Goal: Obtain resource: Obtain resource

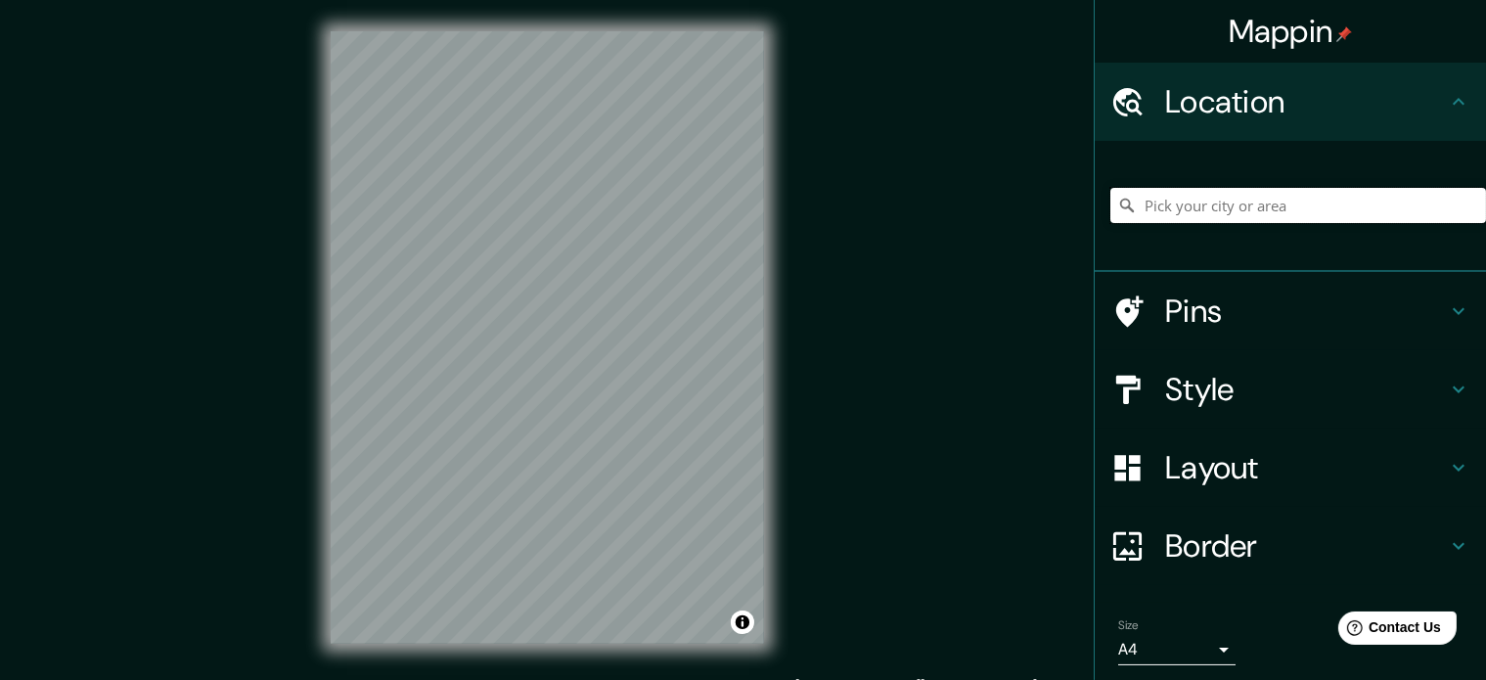
click at [1219, 215] on input "Pick your city or area" at bounding box center [1298, 205] width 376 height 35
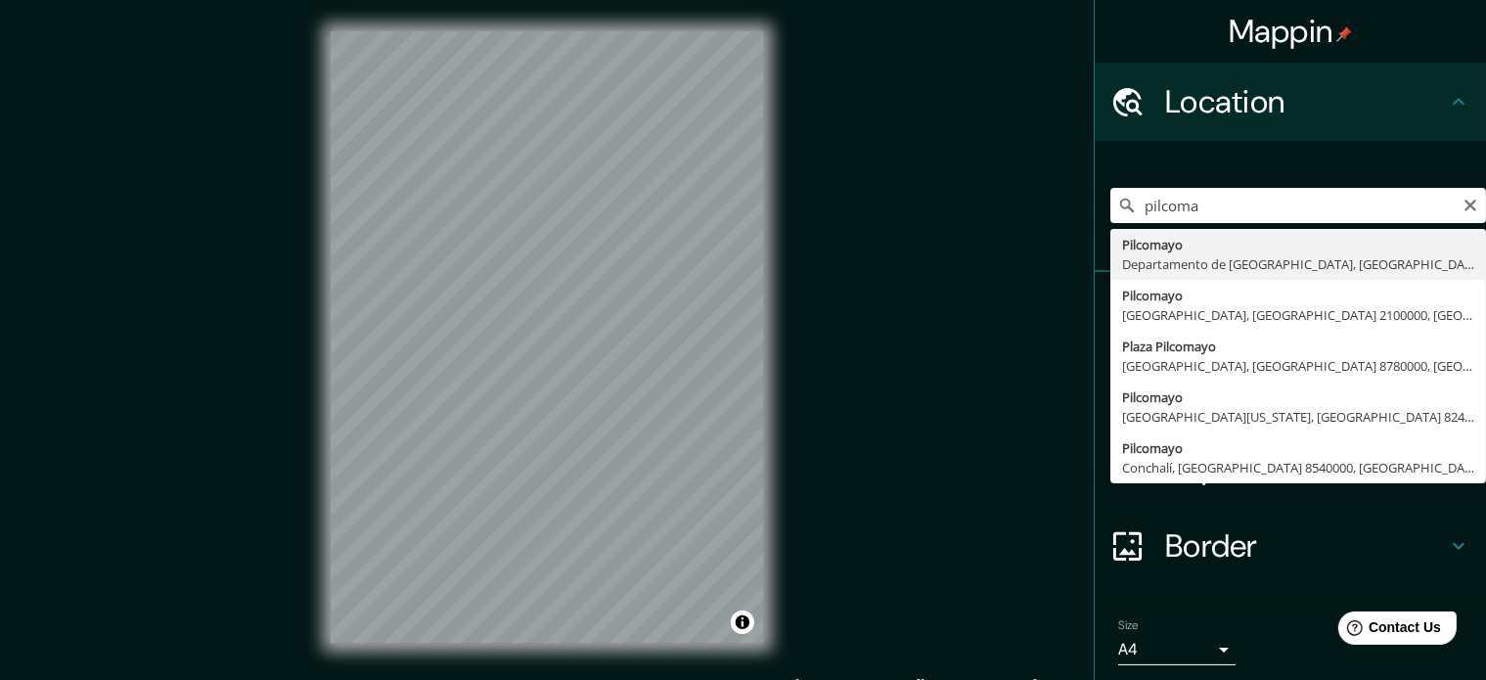
type input "Pilcomayo, [GEOGRAPHIC_DATA], [GEOGRAPHIC_DATA]"
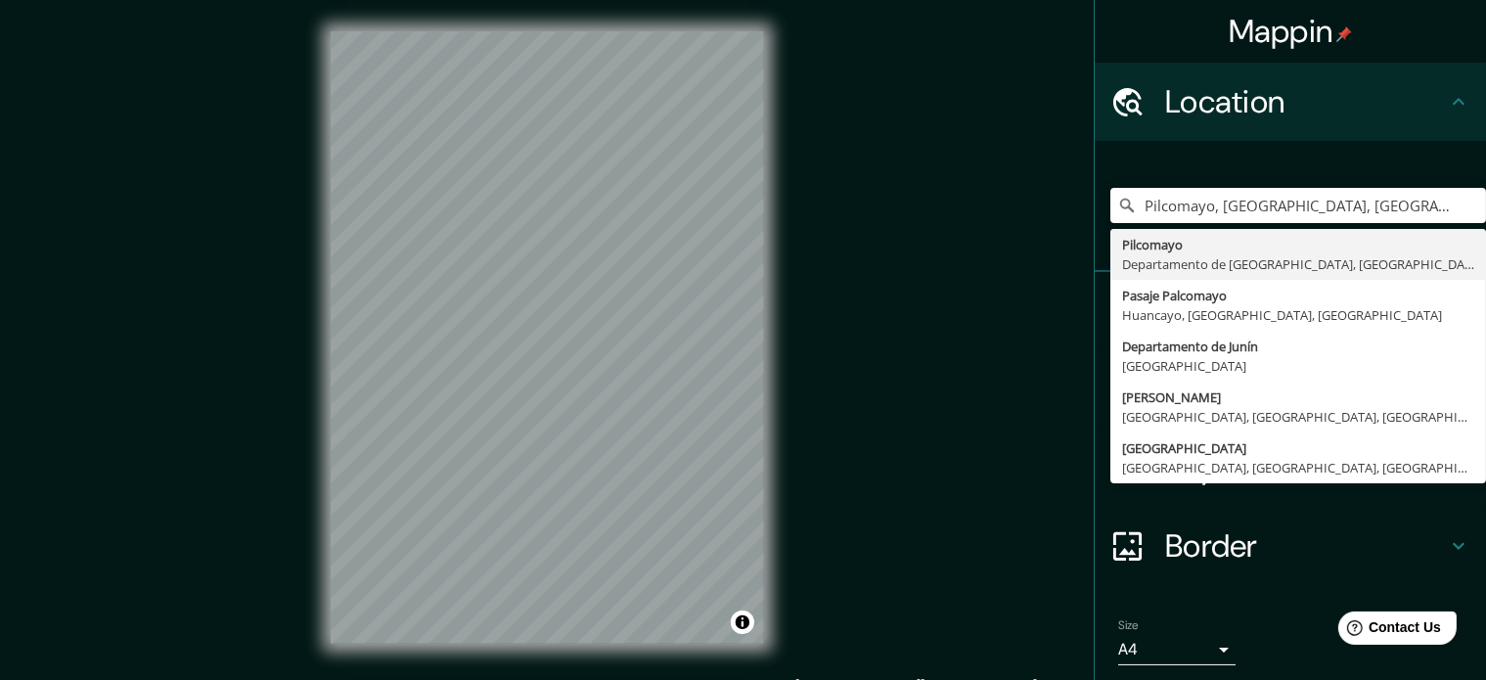
click at [1297, 167] on div "Pilcomayo, [GEOGRAPHIC_DATA], [GEOGRAPHIC_DATA] Pilcomayo [GEOGRAPHIC_DATA], [G…" at bounding box center [1298, 205] width 376 height 98
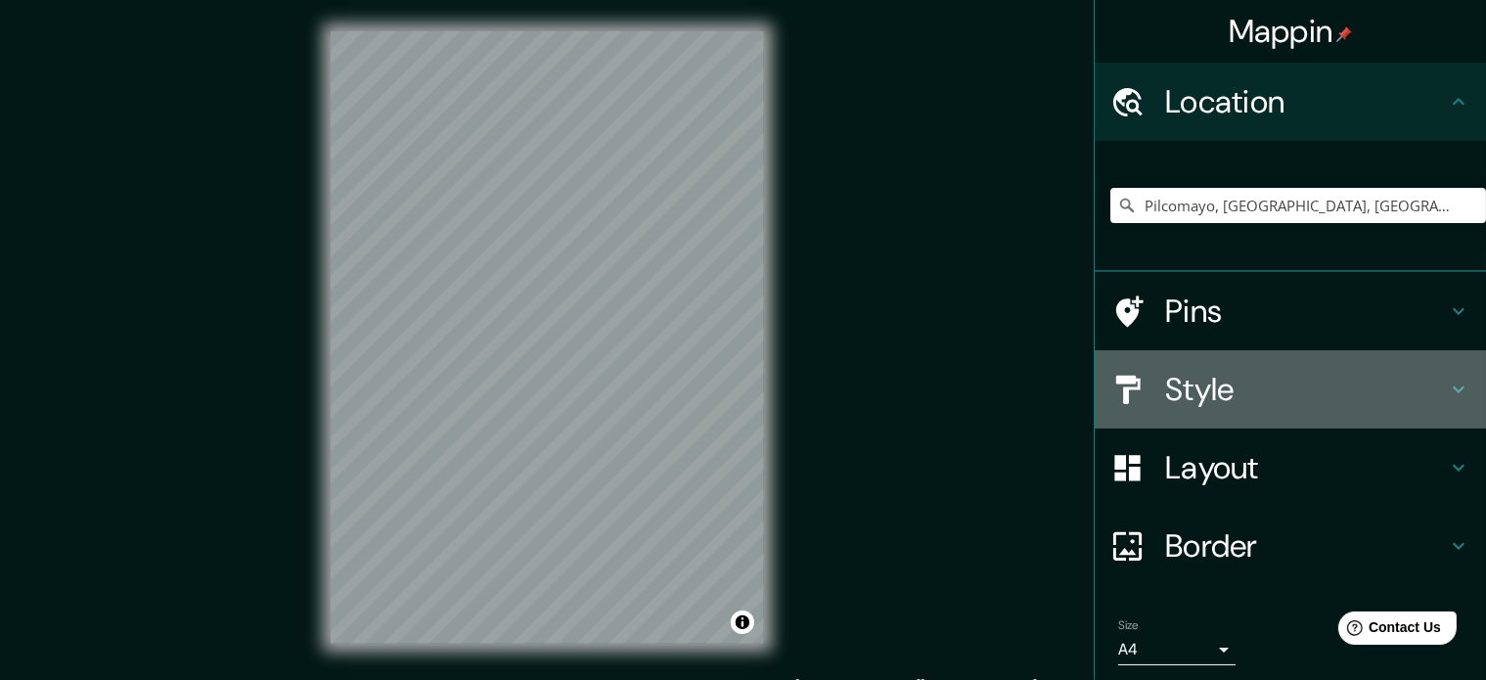
click at [1291, 383] on h4 "Style" at bounding box center [1306, 389] width 282 height 39
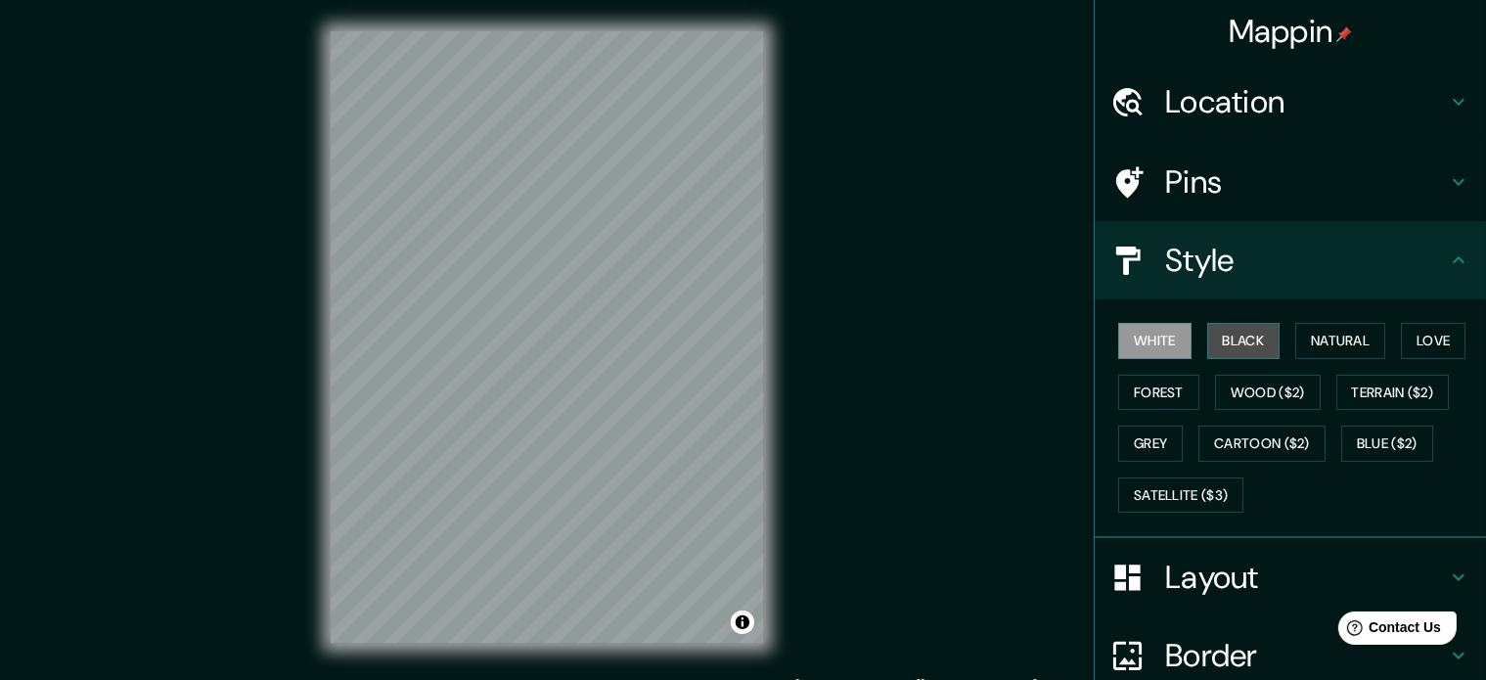
click at [1236, 335] on button "Black" at bounding box center [1243, 341] width 73 height 36
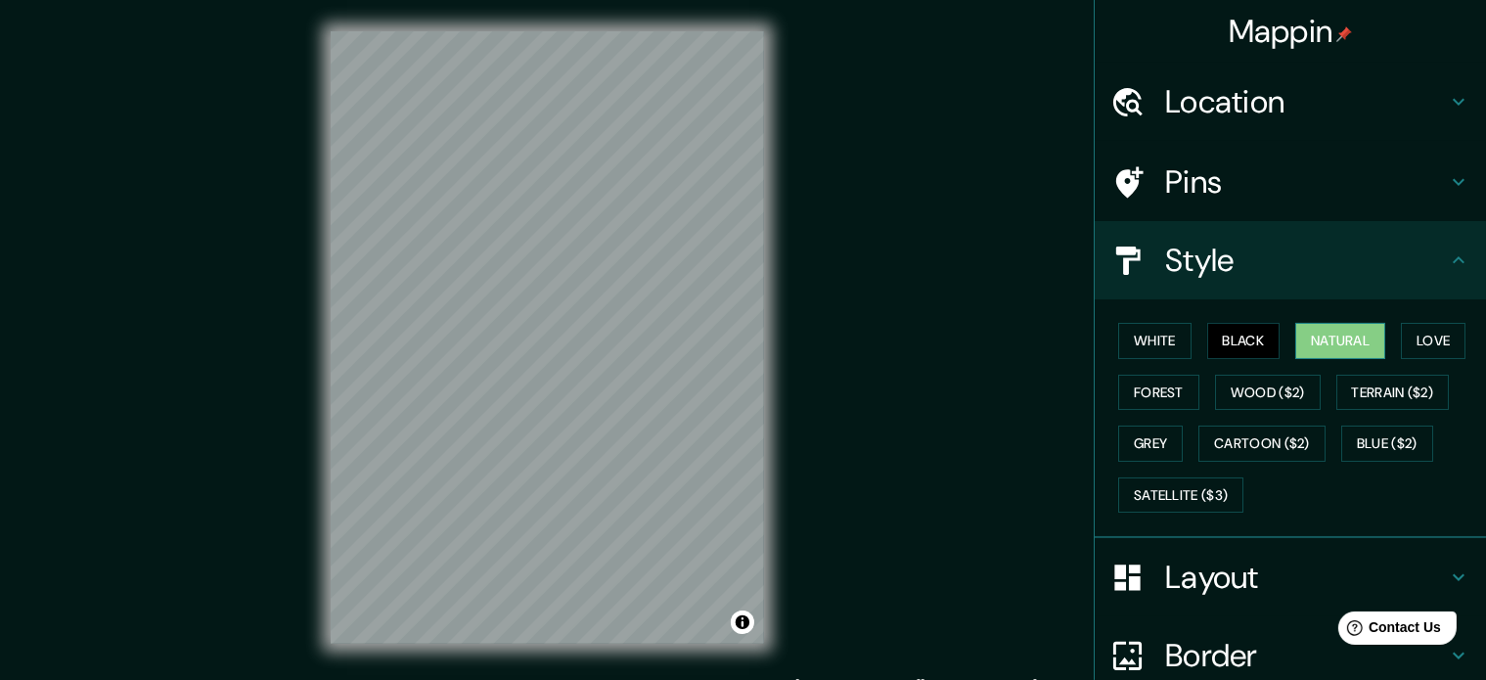
click at [1320, 329] on button "Natural" at bounding box center [1340, 341] width 90 height 36
click at [1369, 392] on button "Terrain ($2)" at bounding box center [1392, 393] width 113 height 36
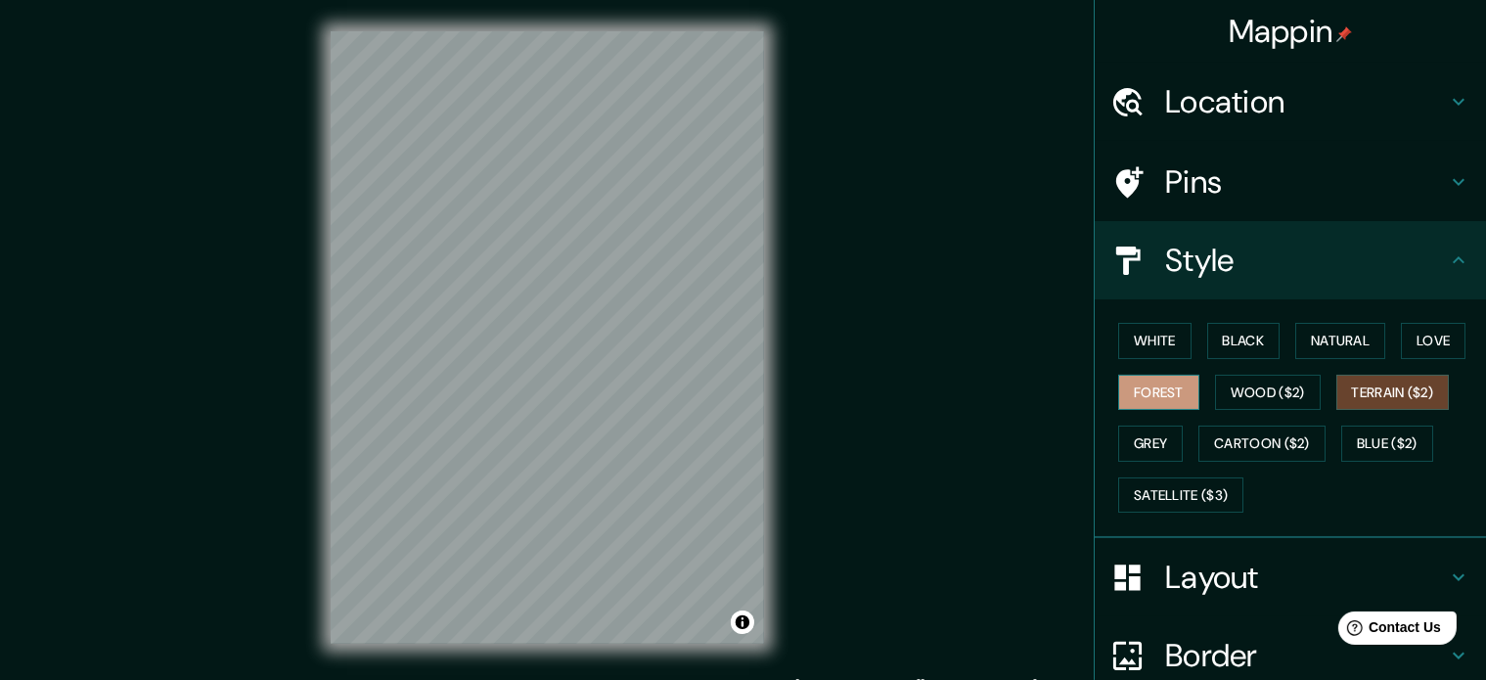
click at [1171, 389] on button "Forest" at bounding box center [1158, 393] width 81 height 36
click at [1382, 394] on button "Terrain ($2)" at bounding box center [1392, 393] width 113 height 36
click at [1230, 398] on button "Wood ($2)" at bounding box center [1268, 393] width 106 height 36
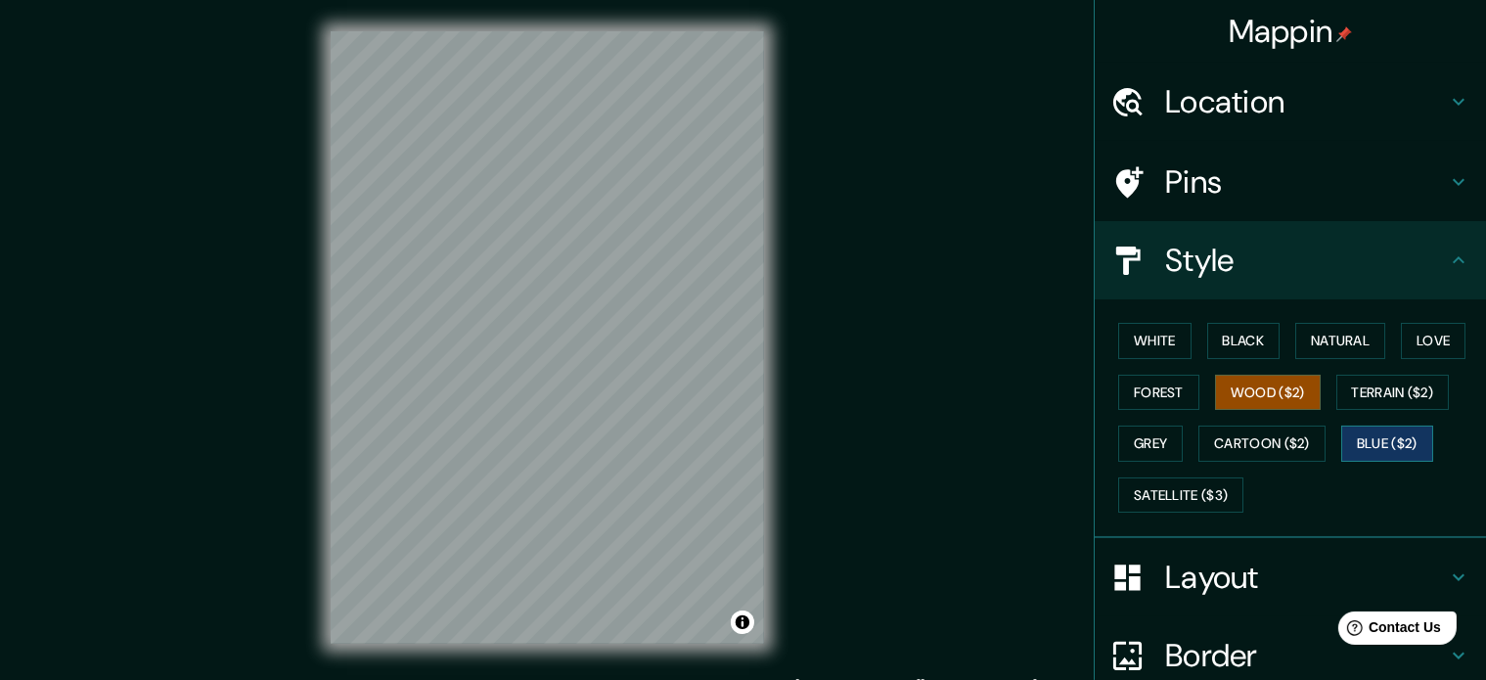
click at [1342, 444] on button "Blue ($2)" at bounding box center [1387, 443] width 92 height 36
click at [1327, 346] on button "Natural" at bounding box center [1340, 341] width 90 height 36
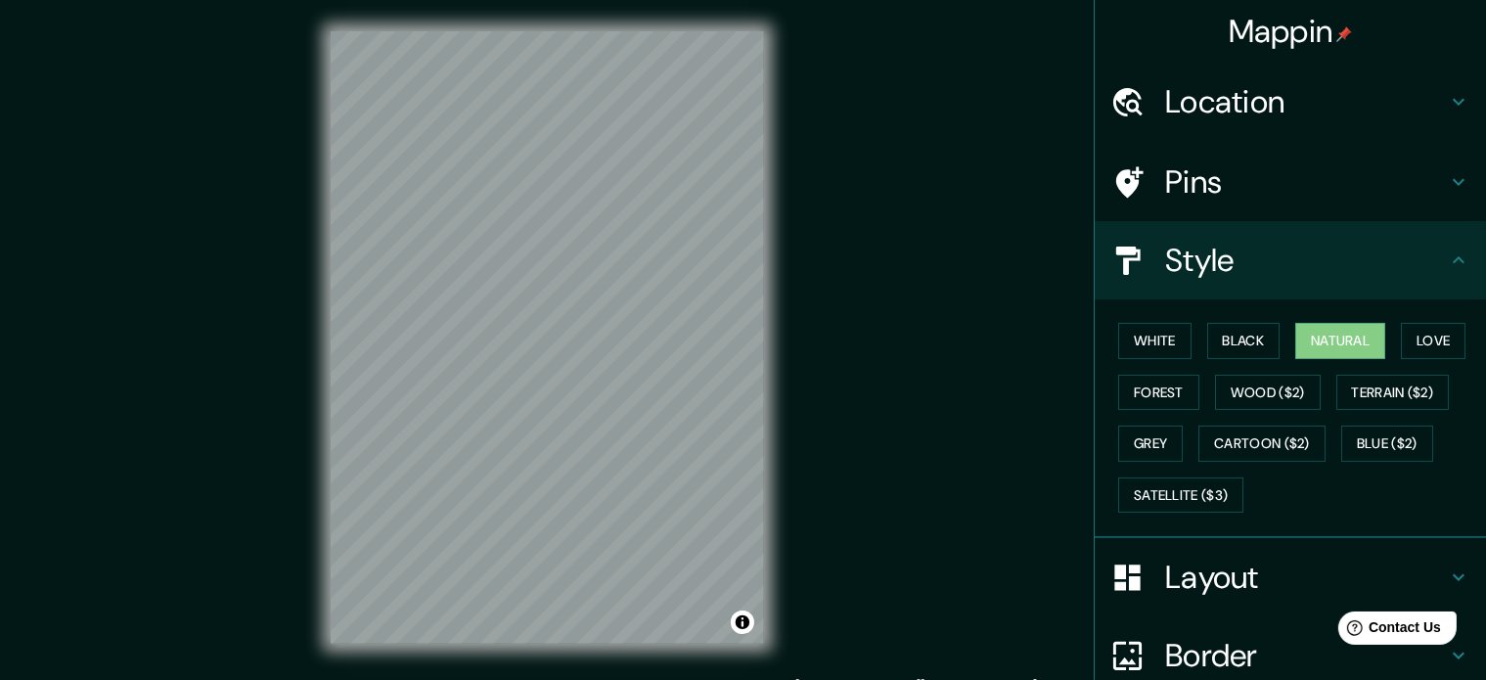
click at [1243, 636] on h4 "Border" at bounding box center [1306, 655] width 282 height 39
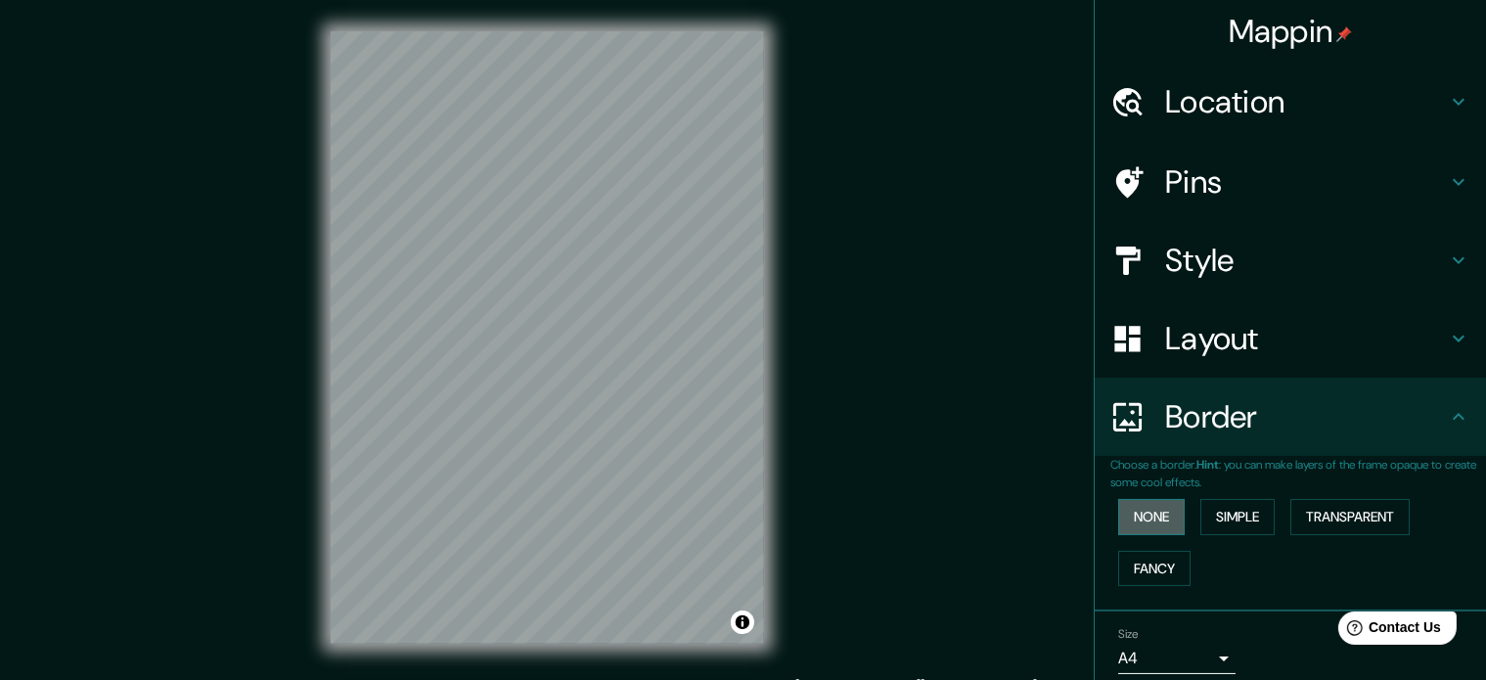
click at [1153, 518] on button "None" at bounding box center [1151, 517] width 67 height 36
click at [1240, 512] on button "Simple" at bounding box center [1237, 517] width 74 height 36
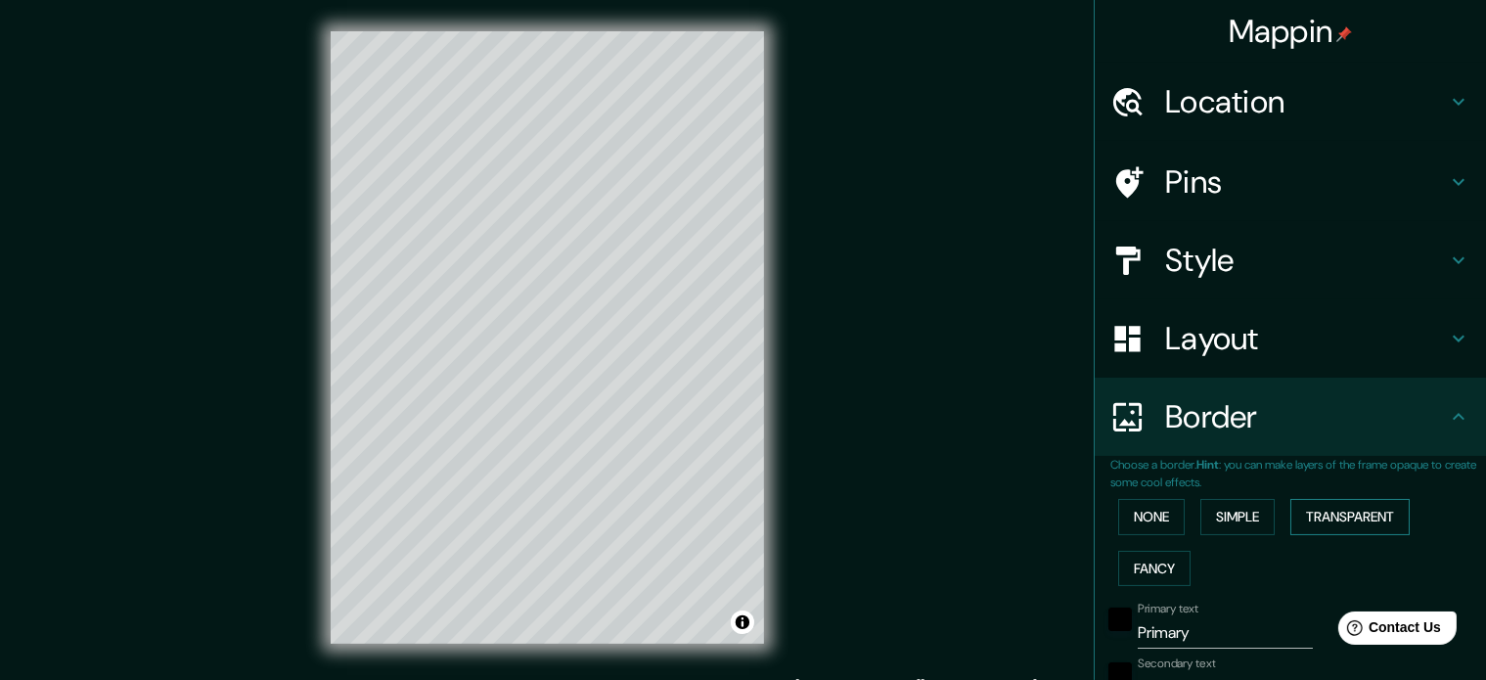
click at [1325, 512] on button "Transparent" at bounding box center [1349, 517] width 119 height 36
click at [1138, 573] on button "Fancy" at bounding box center [1154, 569] width 72 height 36
click at [1226, 525] on button "Simple" at bounding box center [1237, 517] width 74 height 36
click at [1286, 109] on h4 "Location" at bounding box center [1306, 101] width 282 height 39
type input "177"
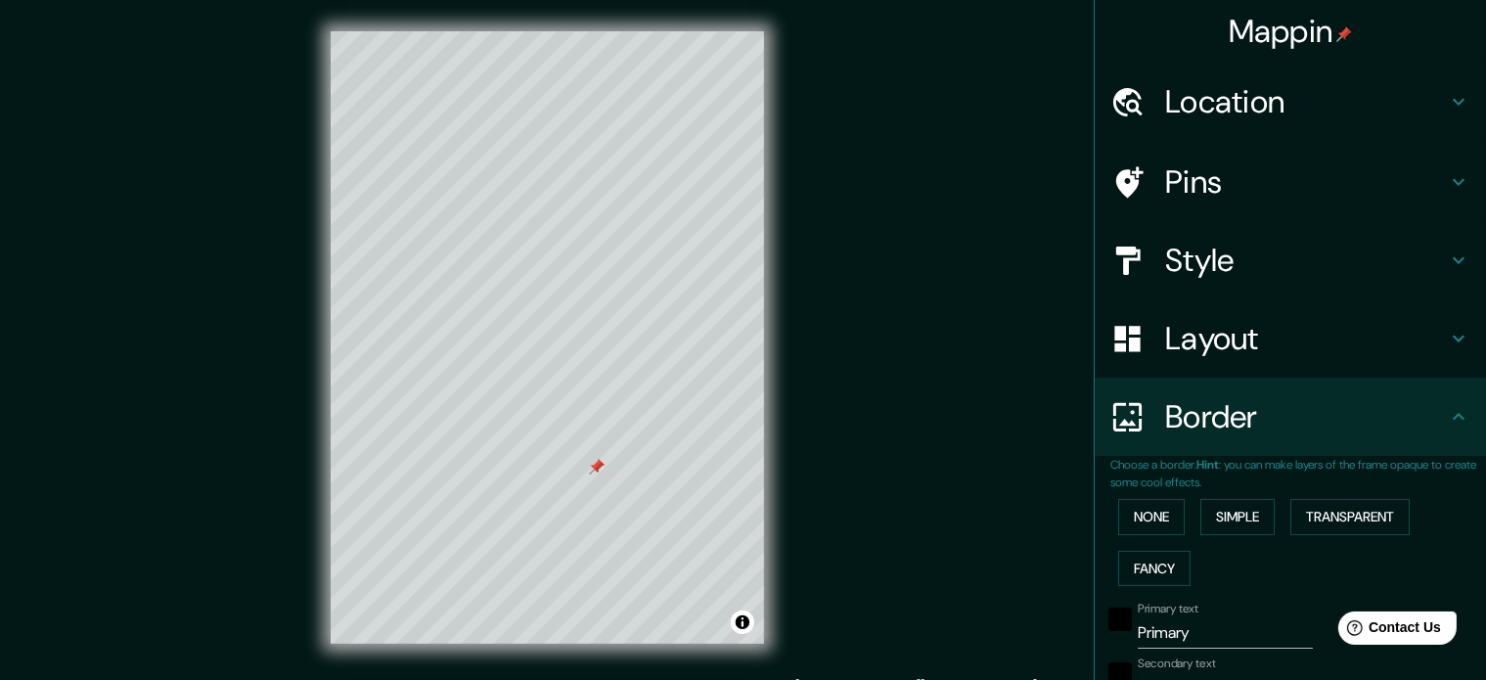
type input "35"
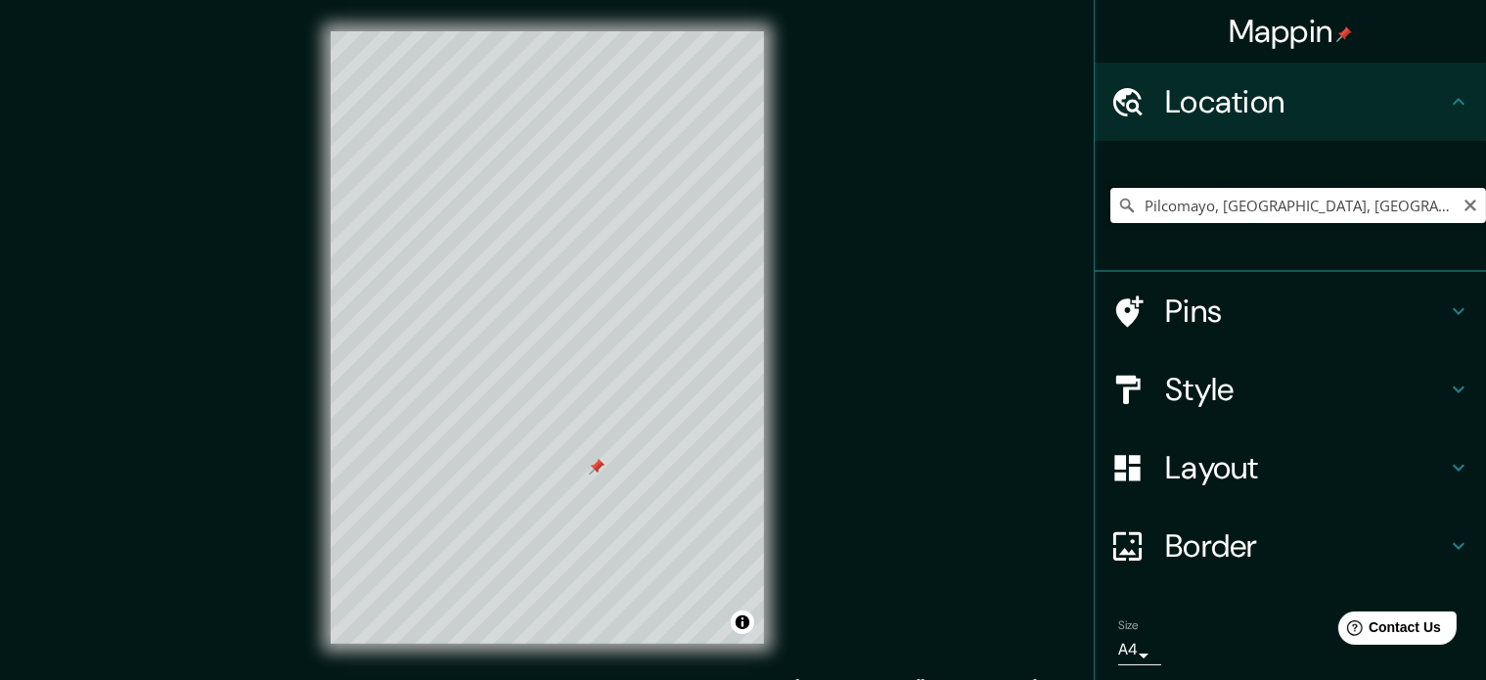
click at [1266, 205] on input "Pilcomayo, [GEOGRAPHIC_DATA], [GEOGRAPHIC_DATA]" at bounding box center [1298, 205] width 376 height 35
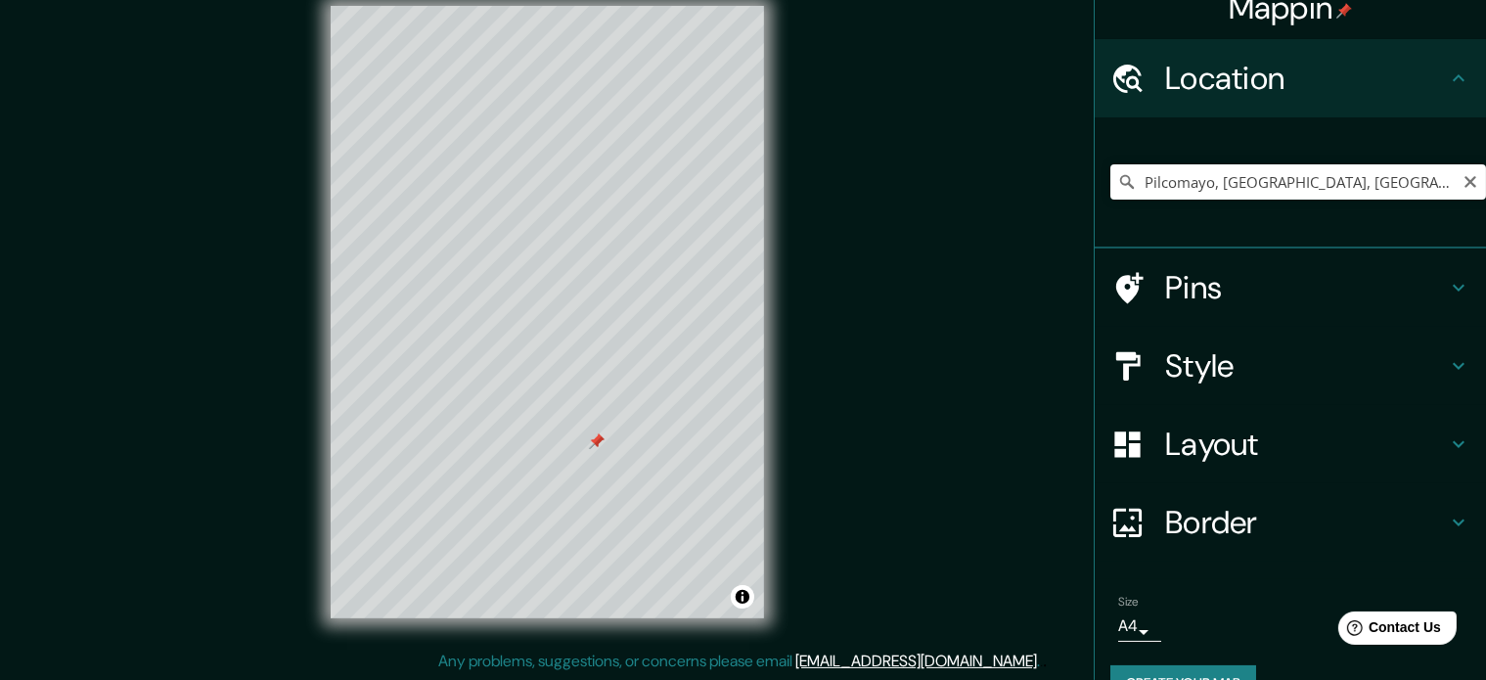
scroll to position [67, 0]
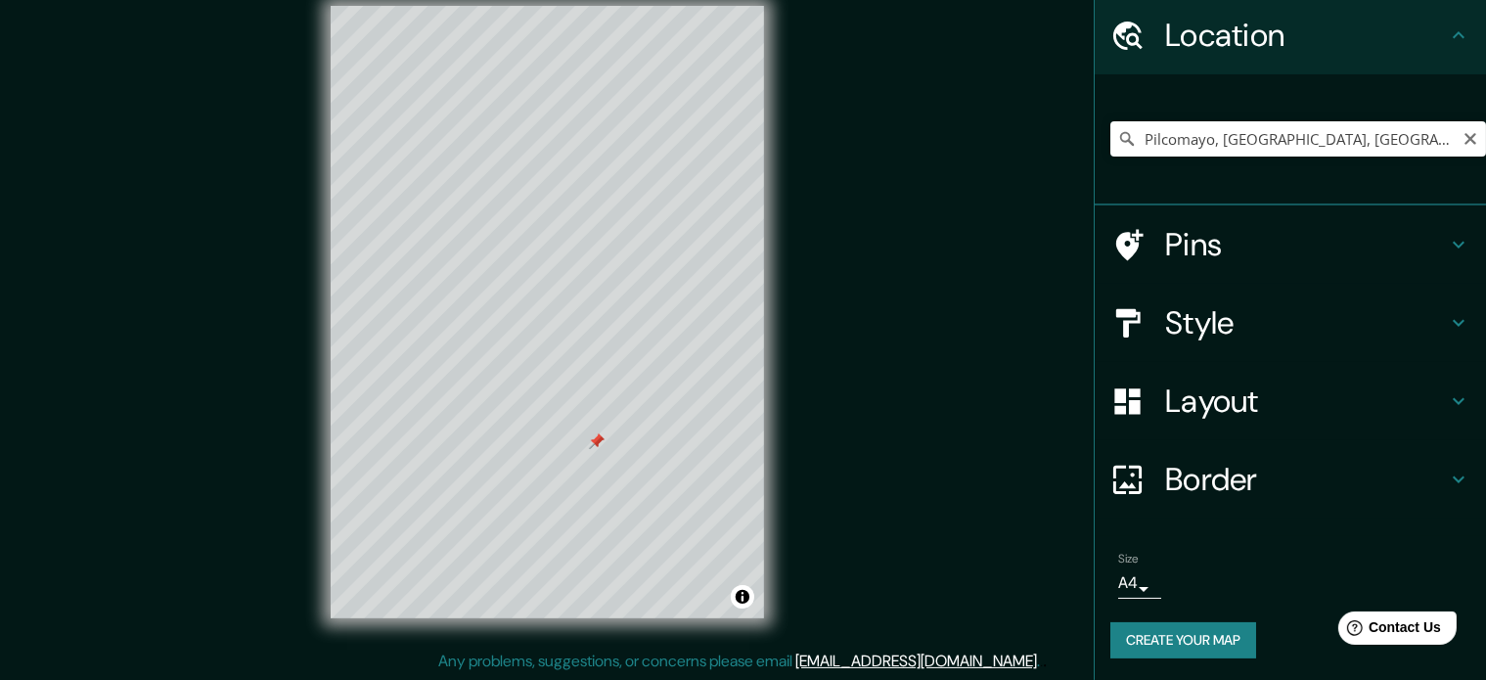
click at [1194, 479] on h4 "Border" at bounding box center [1306, 479] width 282 height 39
type input "177"
type input "35"
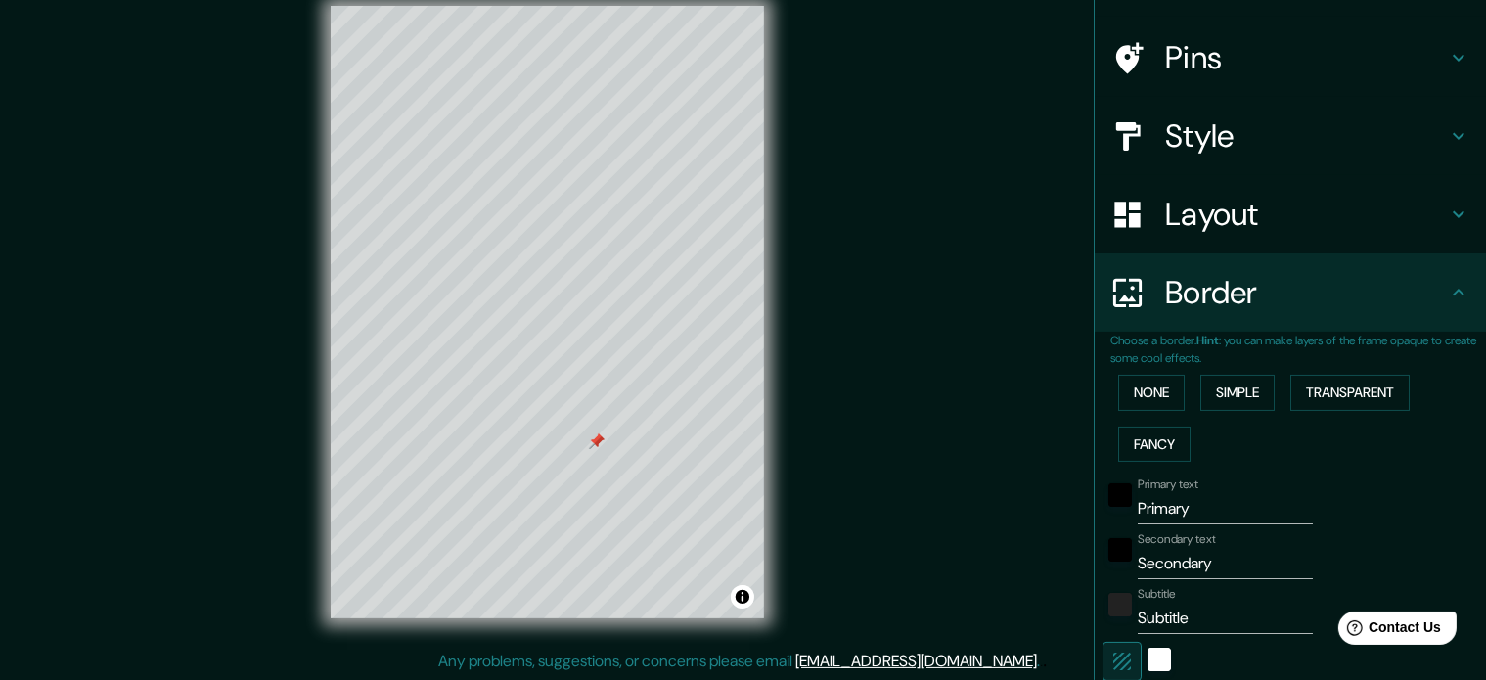
scroll to position [430, 0]
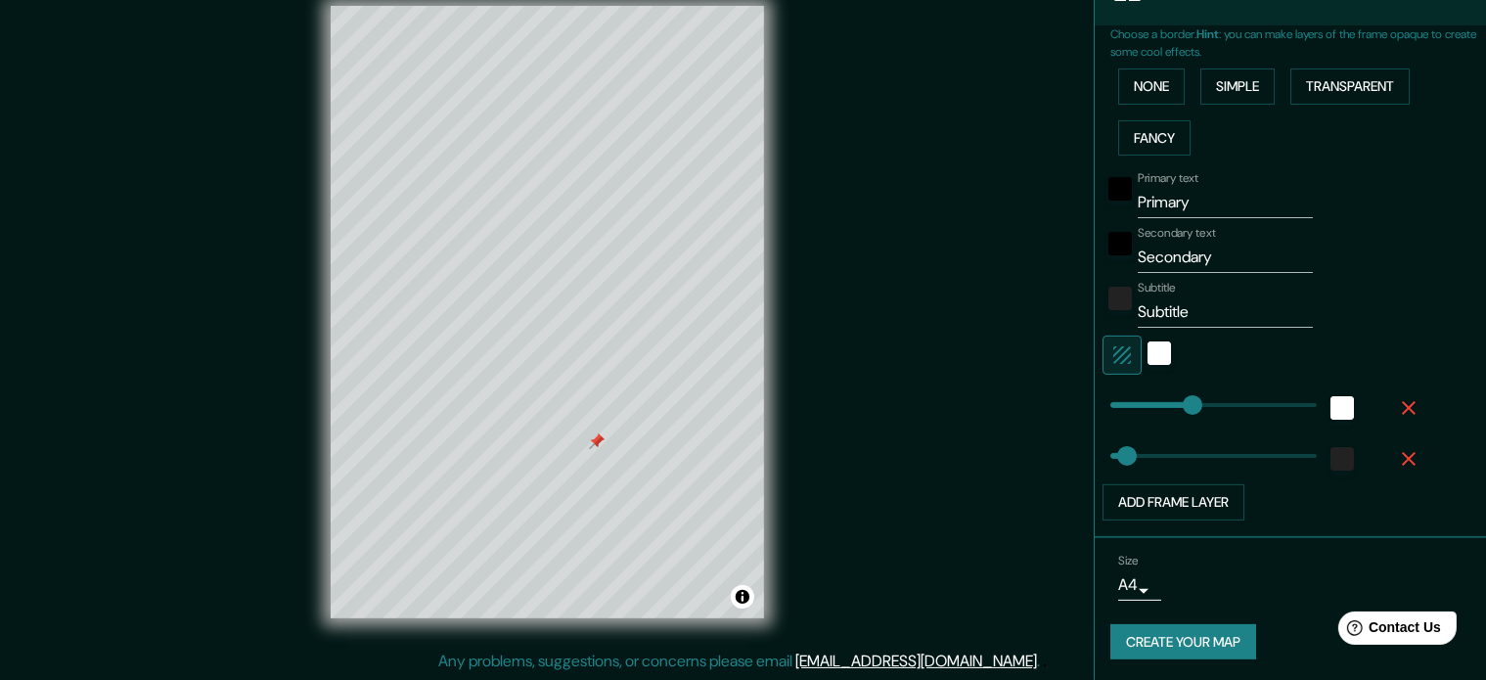
type input "177"
drag, startPoint x: 1173, startPoint y: 204, endPoint x: 1125, endPoint y: 207, distance: 48.0
click at [1137, 207] on input "Primary" at bounding box center [1224, 202] width 175 height 31
type input "P"
type input "177"
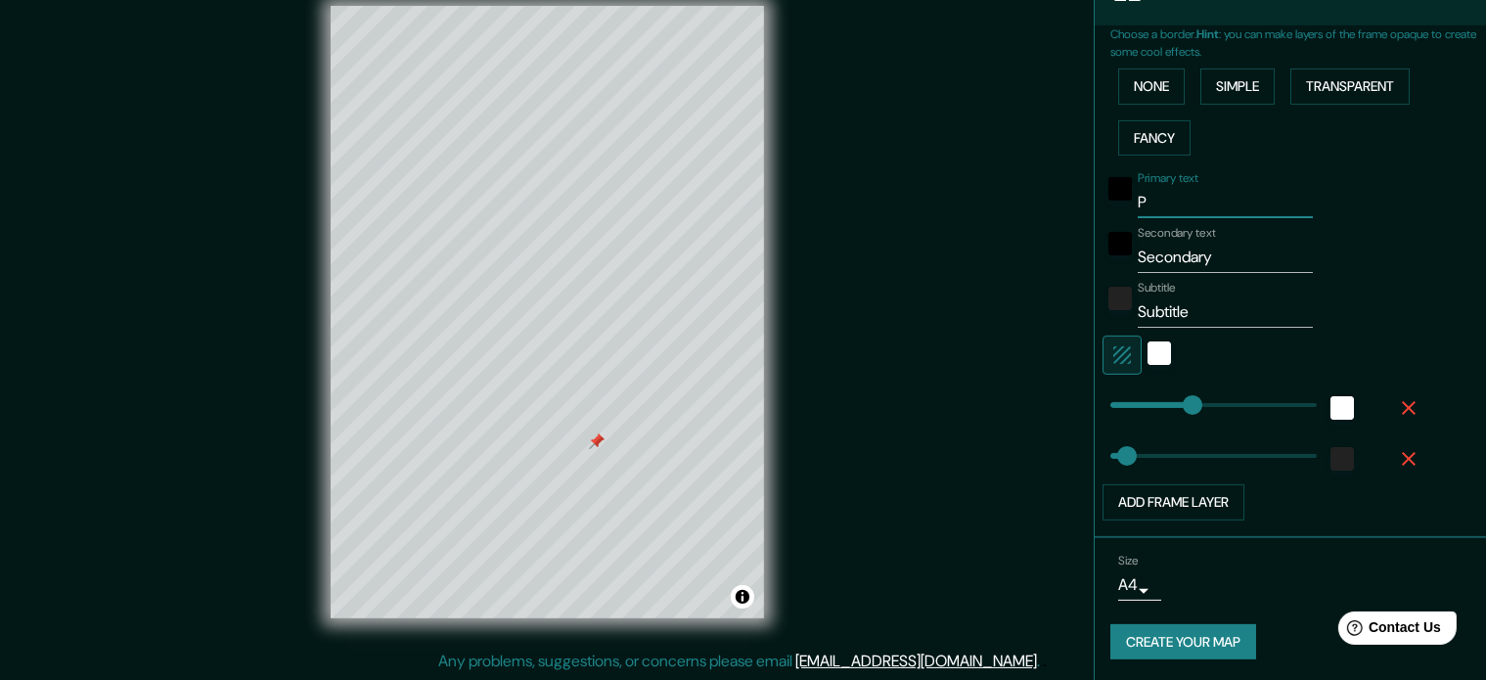
type input "35"
type input "PI"
type input "177"
type input "35"
type input "PILC"
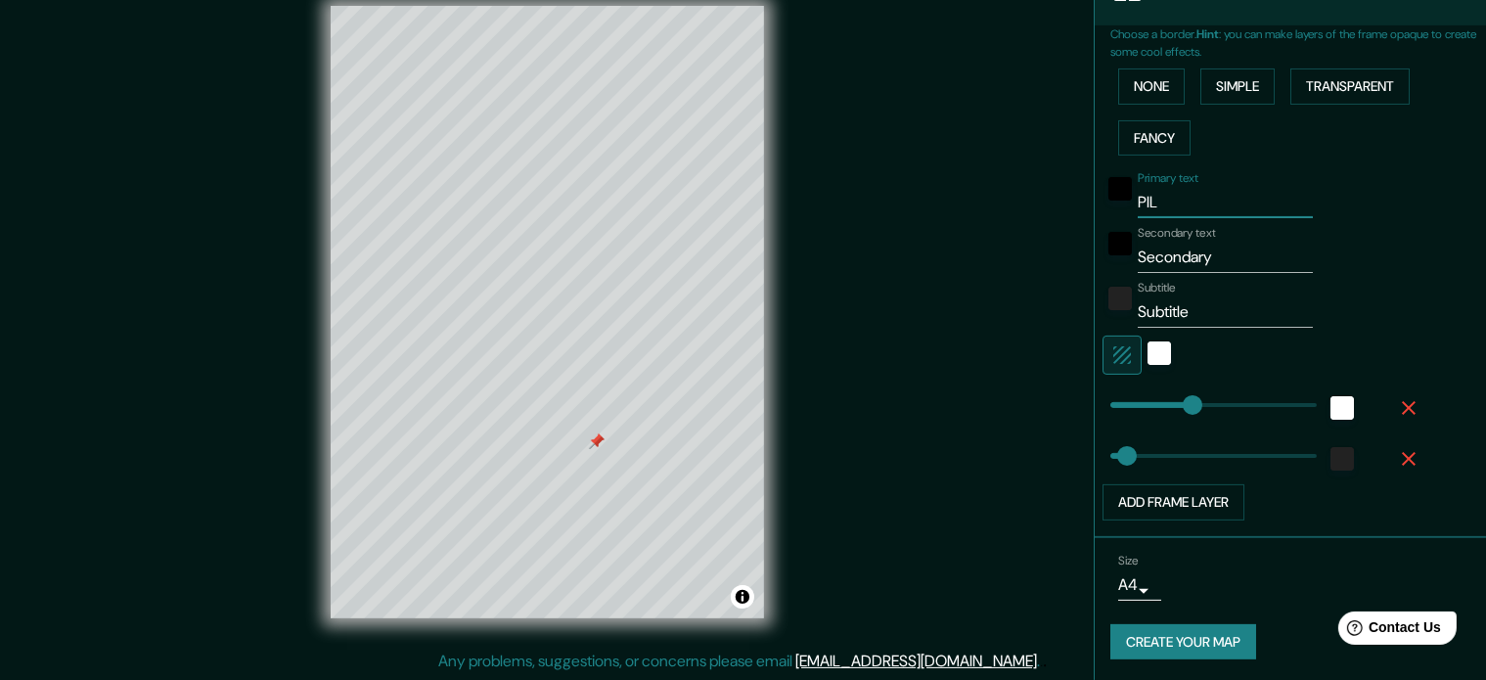
type input "177"
type input "35"
type input "PILCOMAYO"
type input "177"
type input "35"
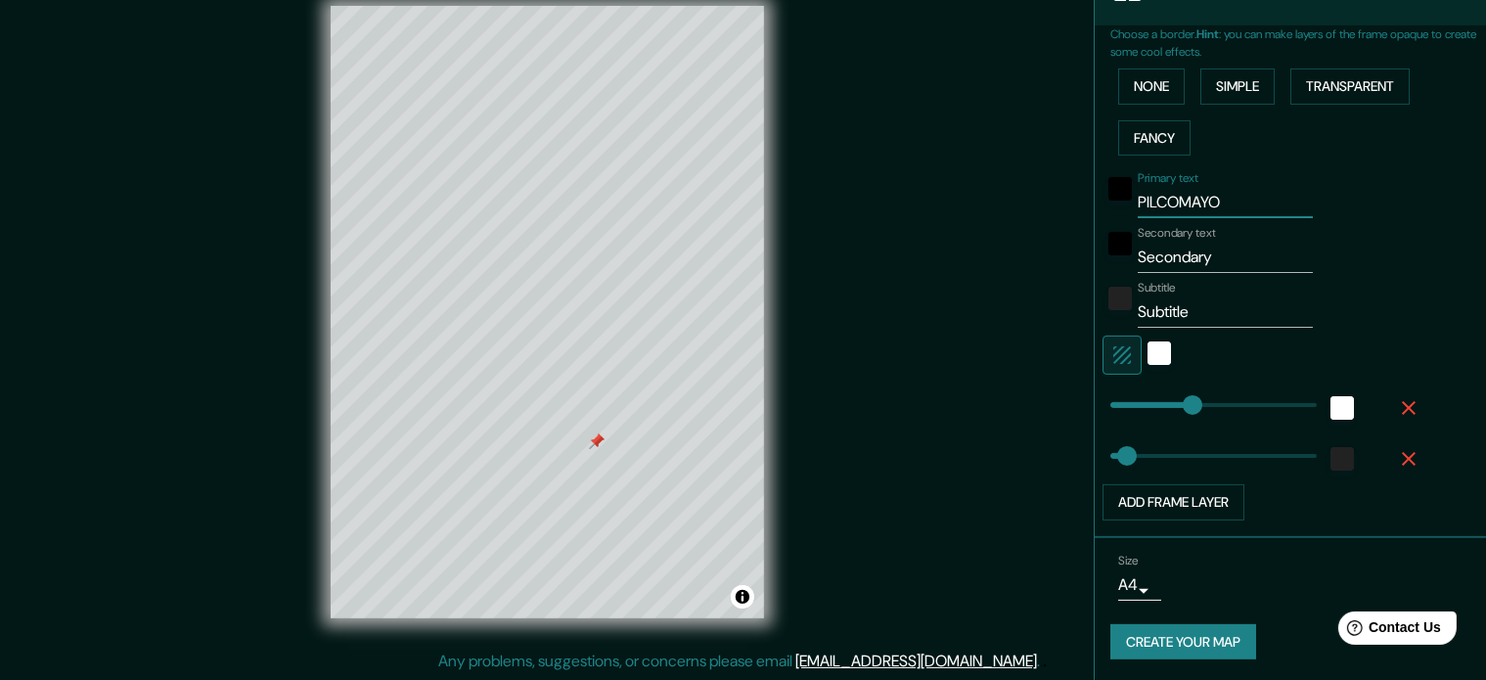
type input "PILCOMAYO"
click at [1197, 253] on input "Secondary" at bounding box center [1224, 257] width 175 height 31
drag, startPoint x: 1200, startPoint y: 253, endPoint x: 1121, endPoint y: 258, distance: 79.4
click at [1137, 258] on input "Secondary" at bounding box center [1224, 257] width 175 height 31
type input "CO"
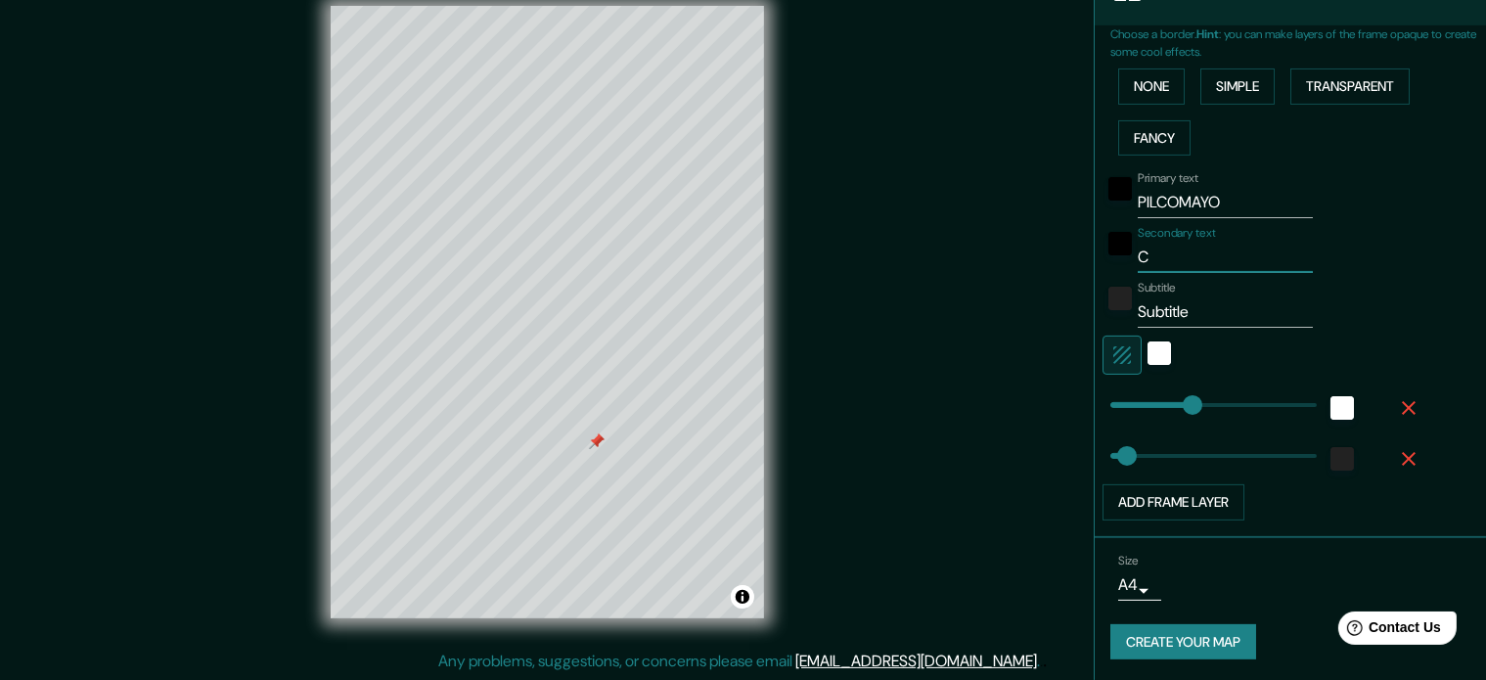
type input "177"
type input "35"
type input "CONCE"
type input "177"
type input "35"
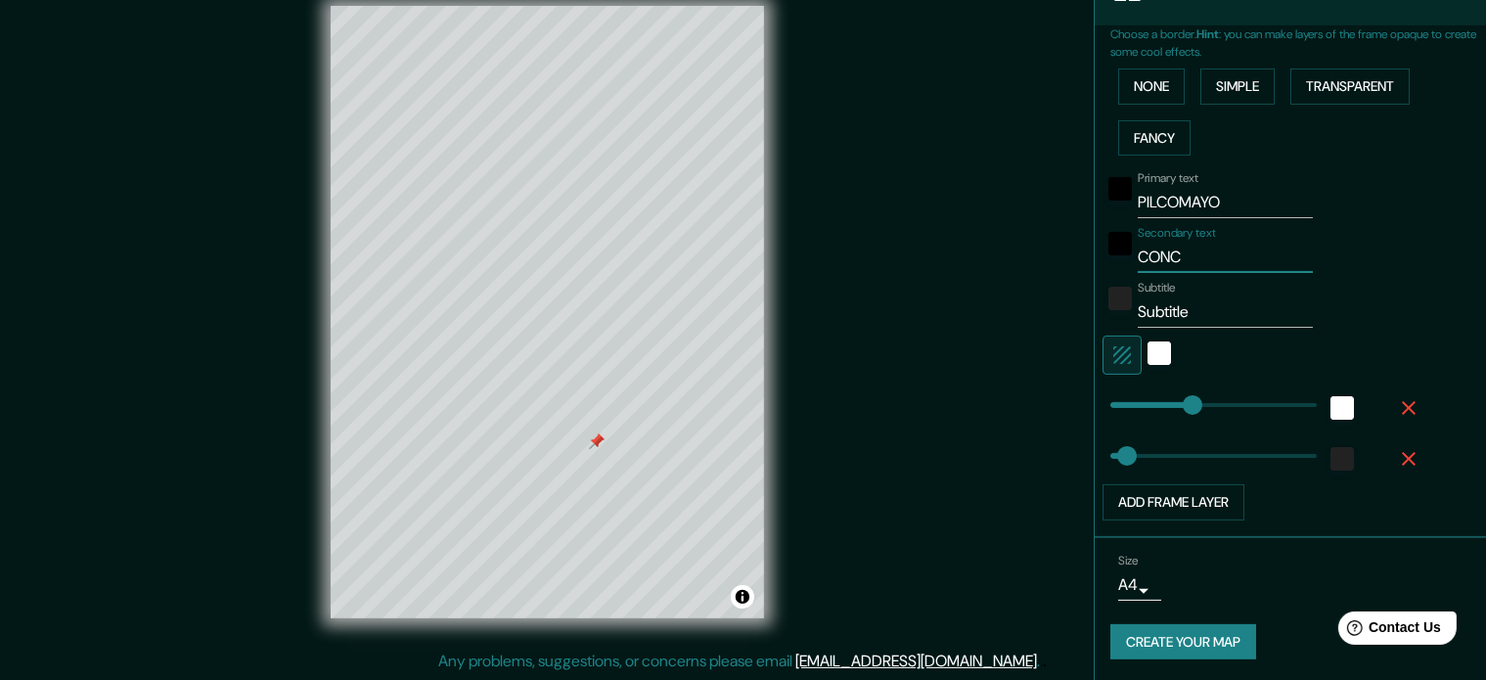
type input "CON"
type input "177"
type input "35"
type input "CONC"
type input "177"
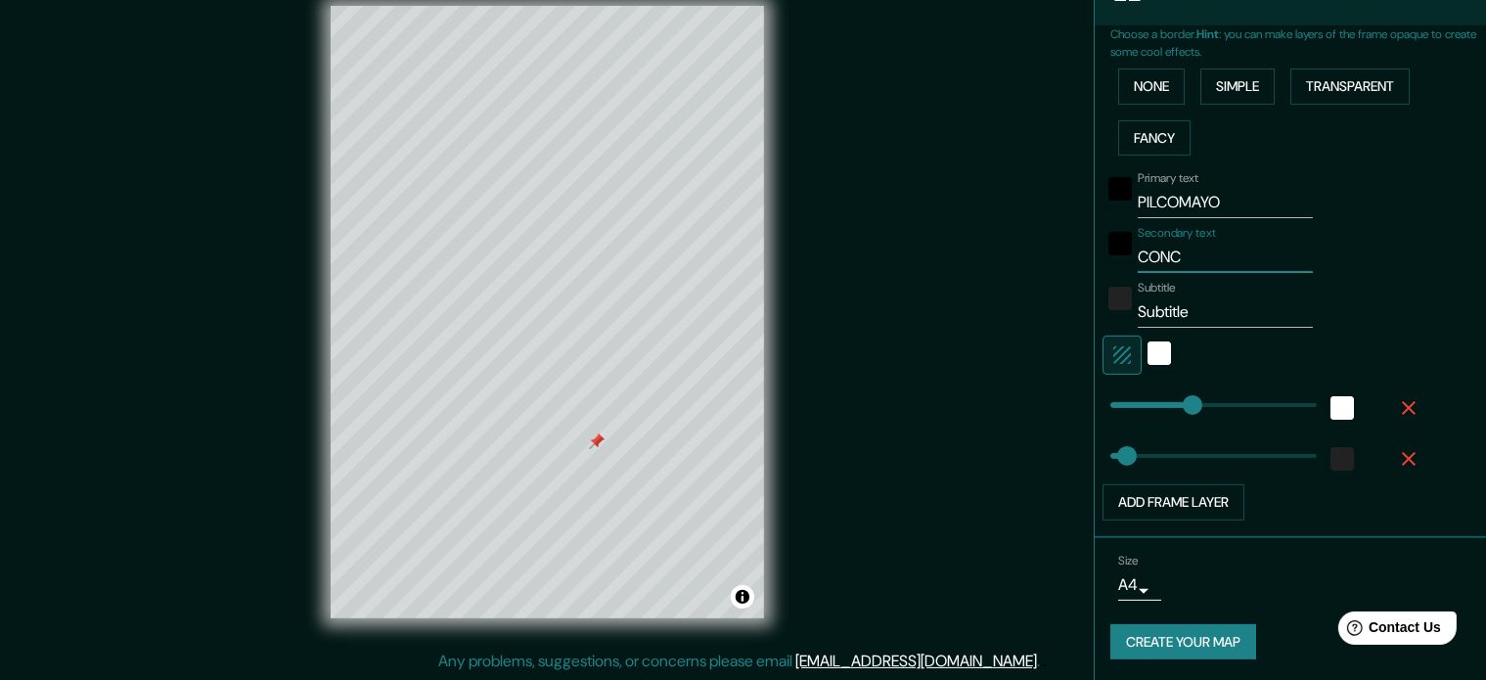
type input "35"
type input "CON"
type input "177"
type input "35"
type input "CONE"
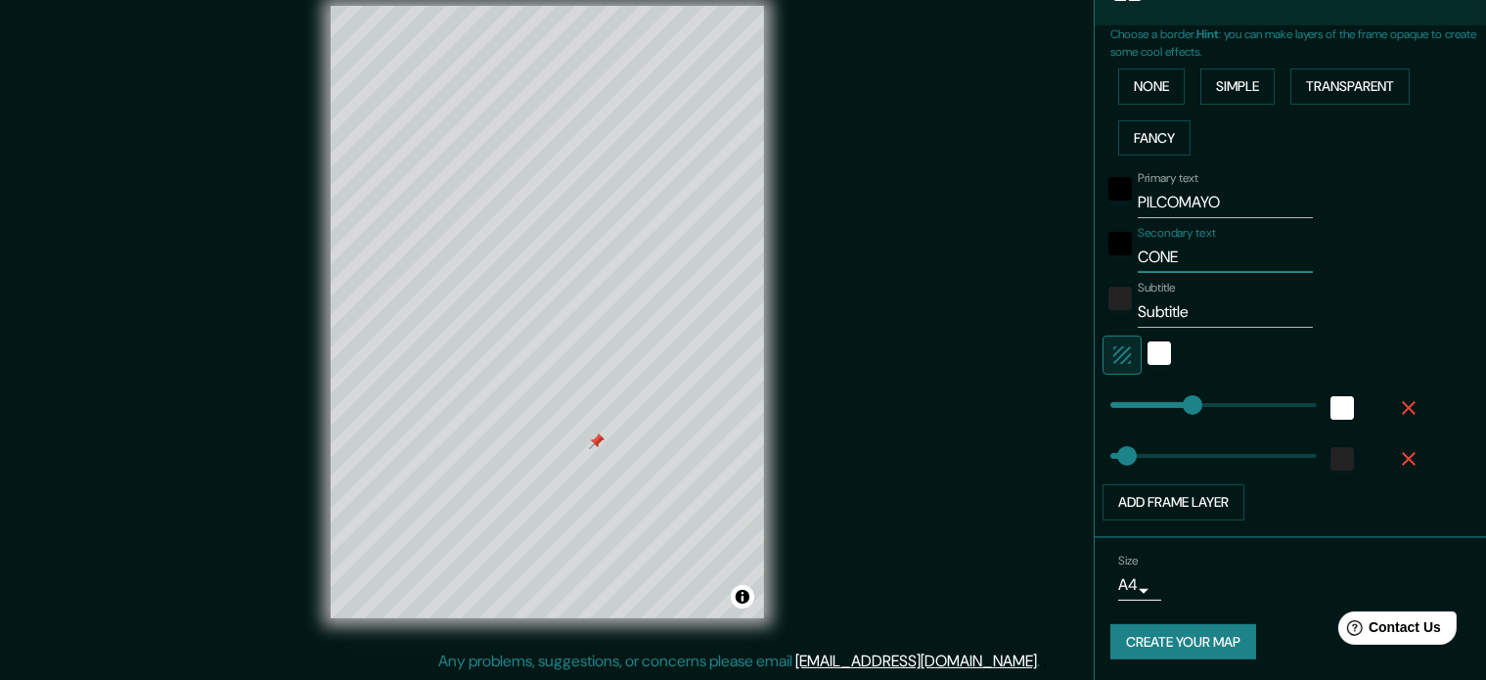
type input "177"
type input "35"
type input "CONEC"
type input "177"
type input "35"
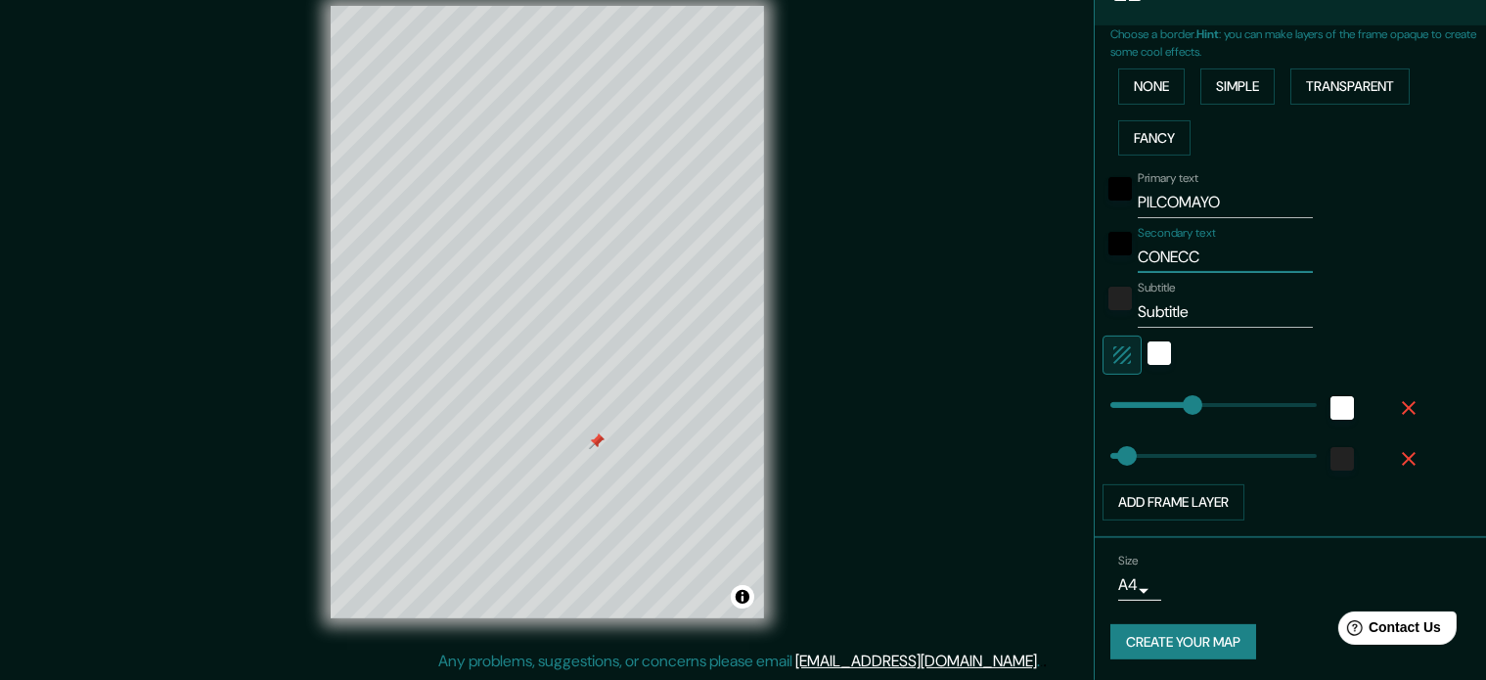
type input "CONECCI"
type input "177"
type input "35"
type input "CONECCIO"
type input "177"
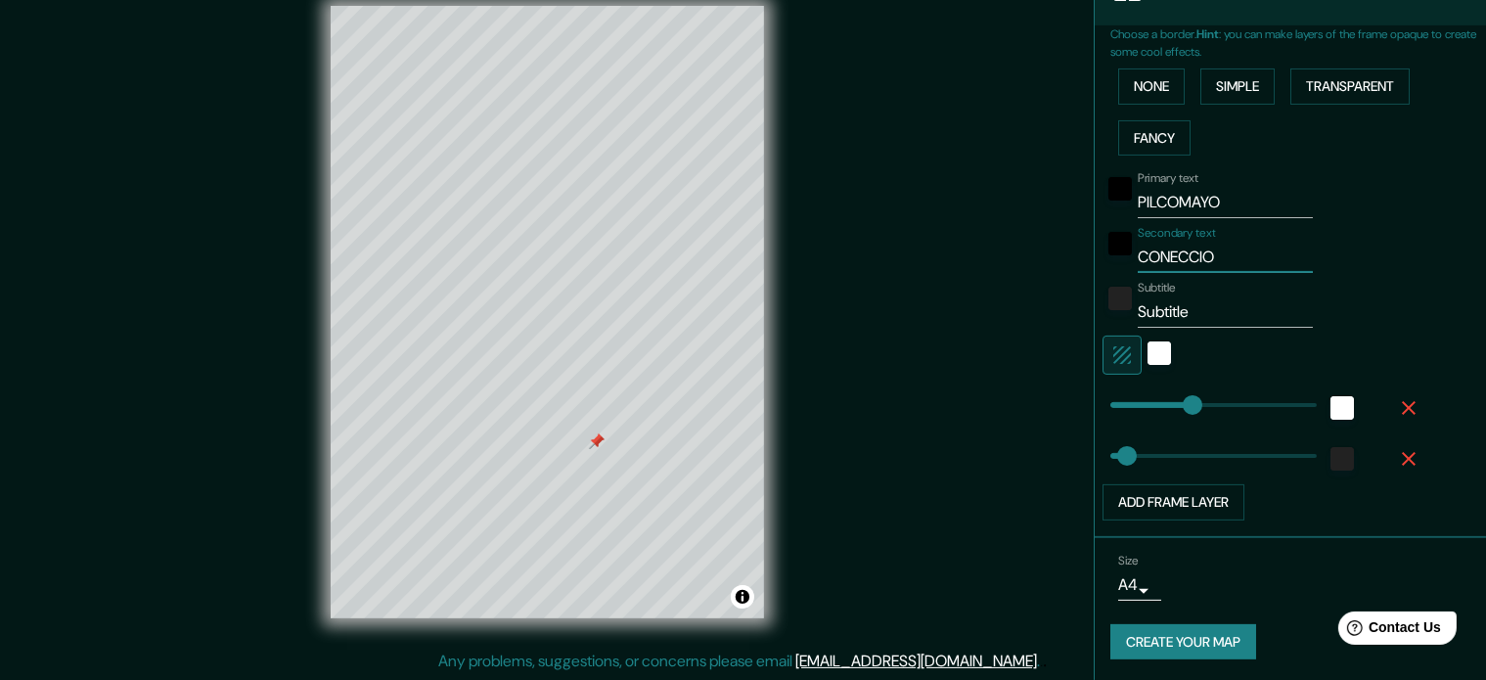
type input "35"
type input "CONECCIONE"
type input "177"
type input "35"
type input "CONECCIONES"
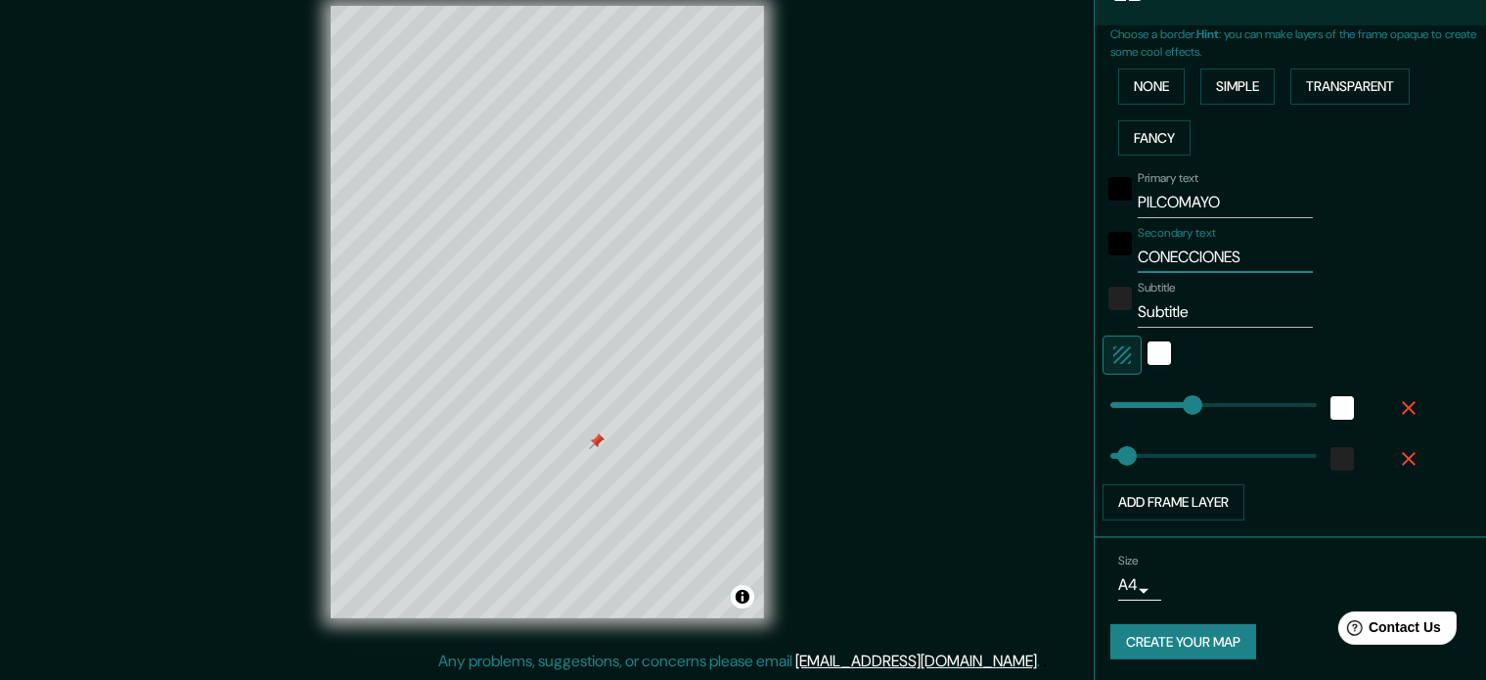
type input "177"
type input "35"
drag, startPoint x: 1231, startPoint y: 255, endPoint x: 1124, endPoint y: 255, distance: 107.6
click at [1137, 255] on input "CONECCIONES" at bounding box center [1224, 257] width 175 height 31
type input "A"
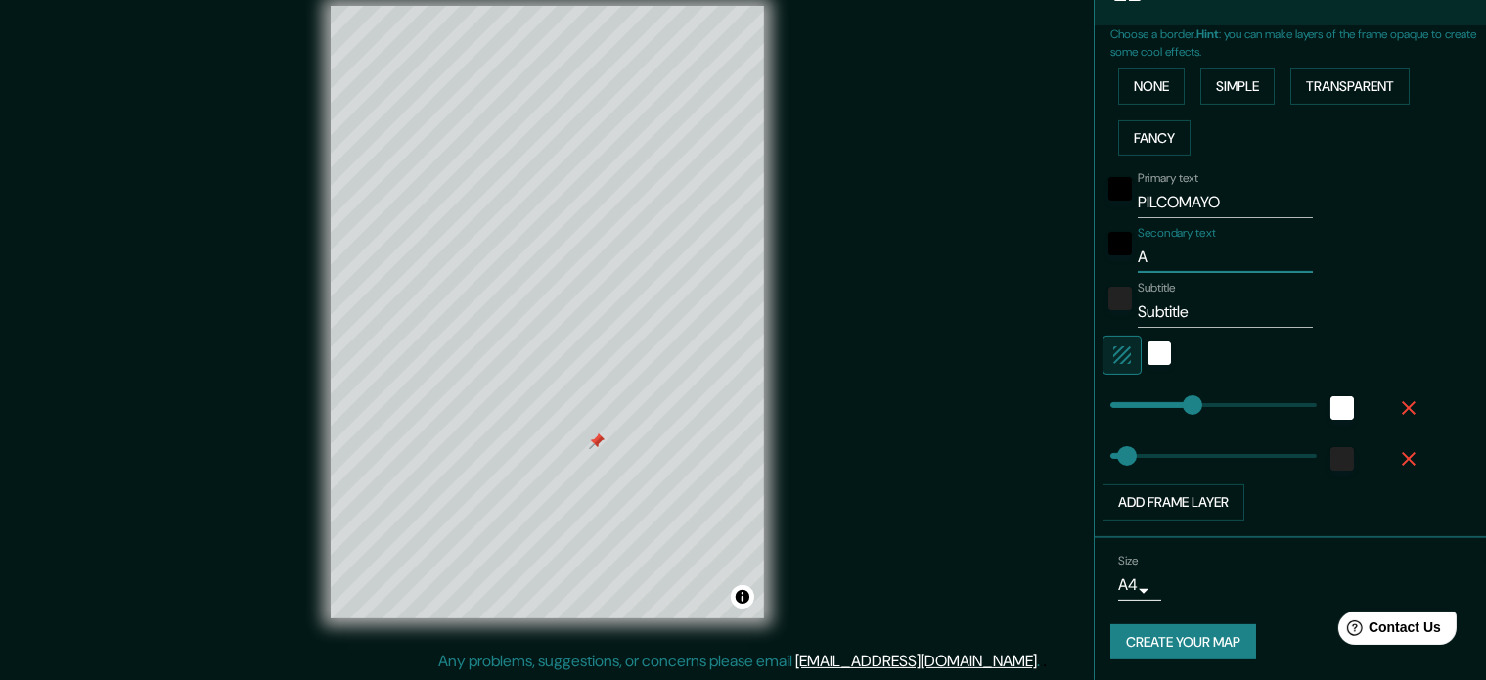
type input "177"
type input "35"
type input "ABA"
type input "177"
type input "35"
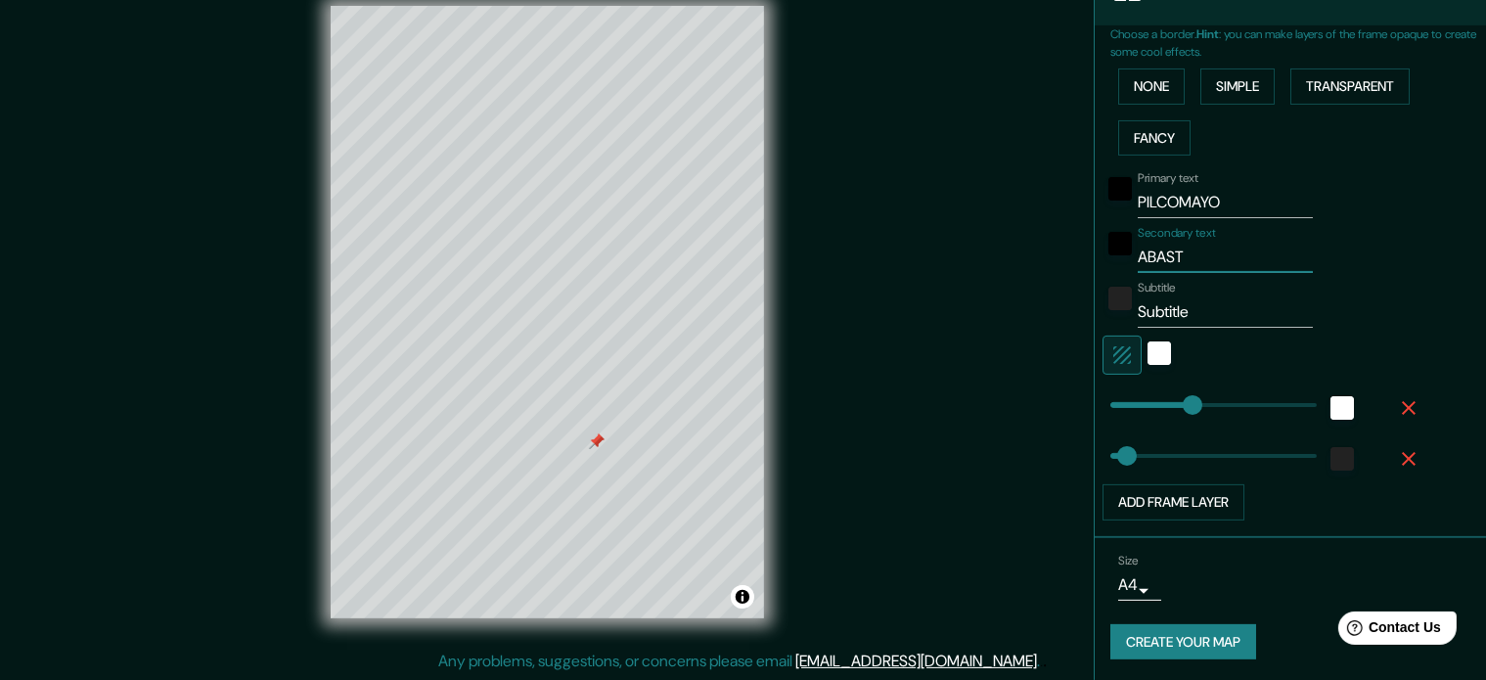
type input "ABASTE"
type input "177"
type input "35"
type input "ABASTECI"
type input "177"
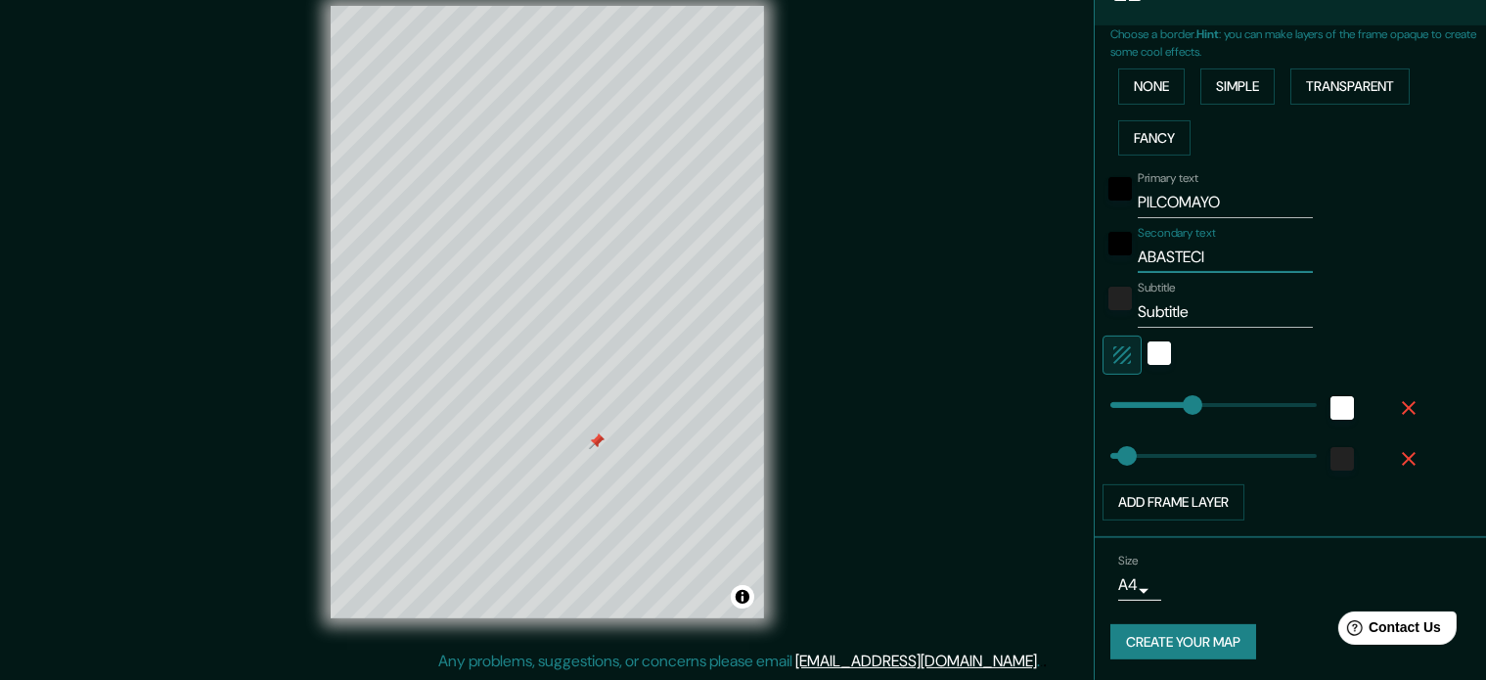
type input "35"
type input "ABASTECIMIENT"
type input "177"
type input "35"
type input "ABASTECIMIENTOS"
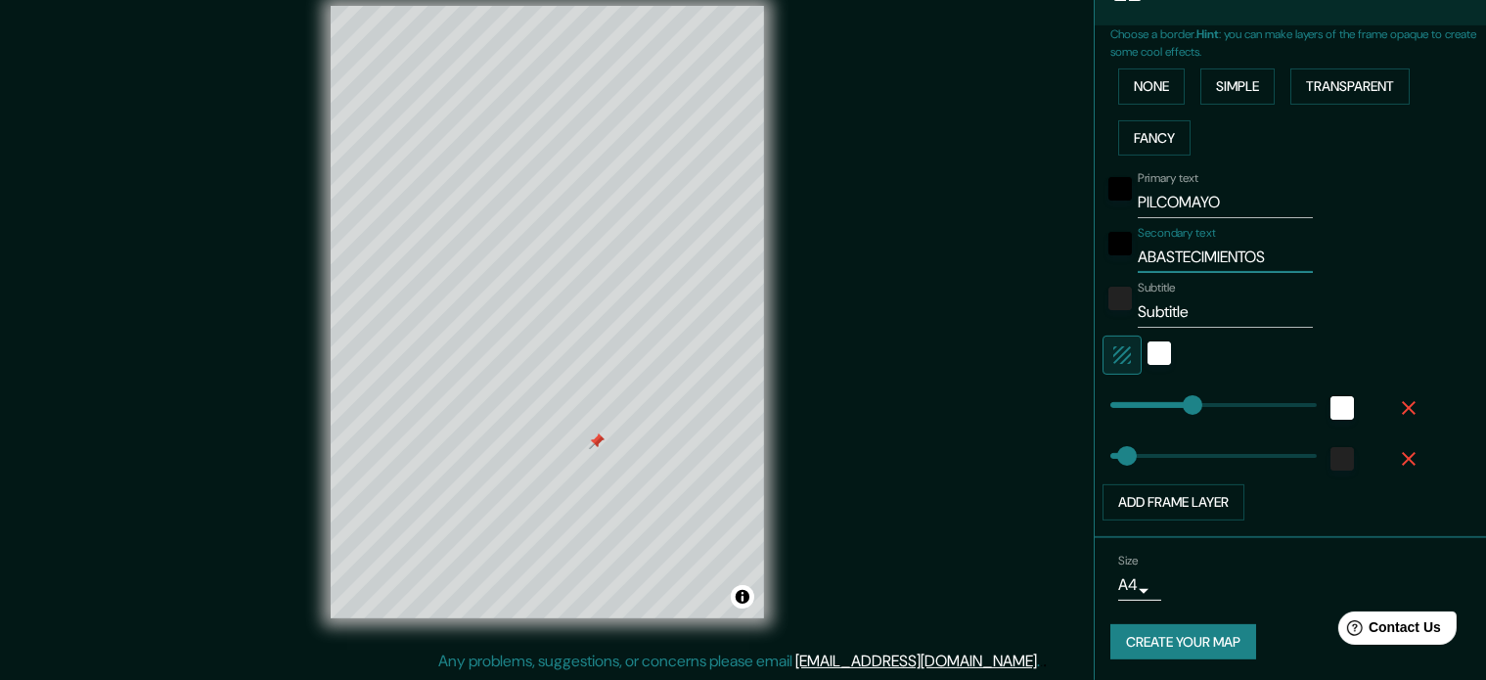
type input "177"
type input "35"
type input "ABASTECIMIENTO"
type input "177"
type input "35"
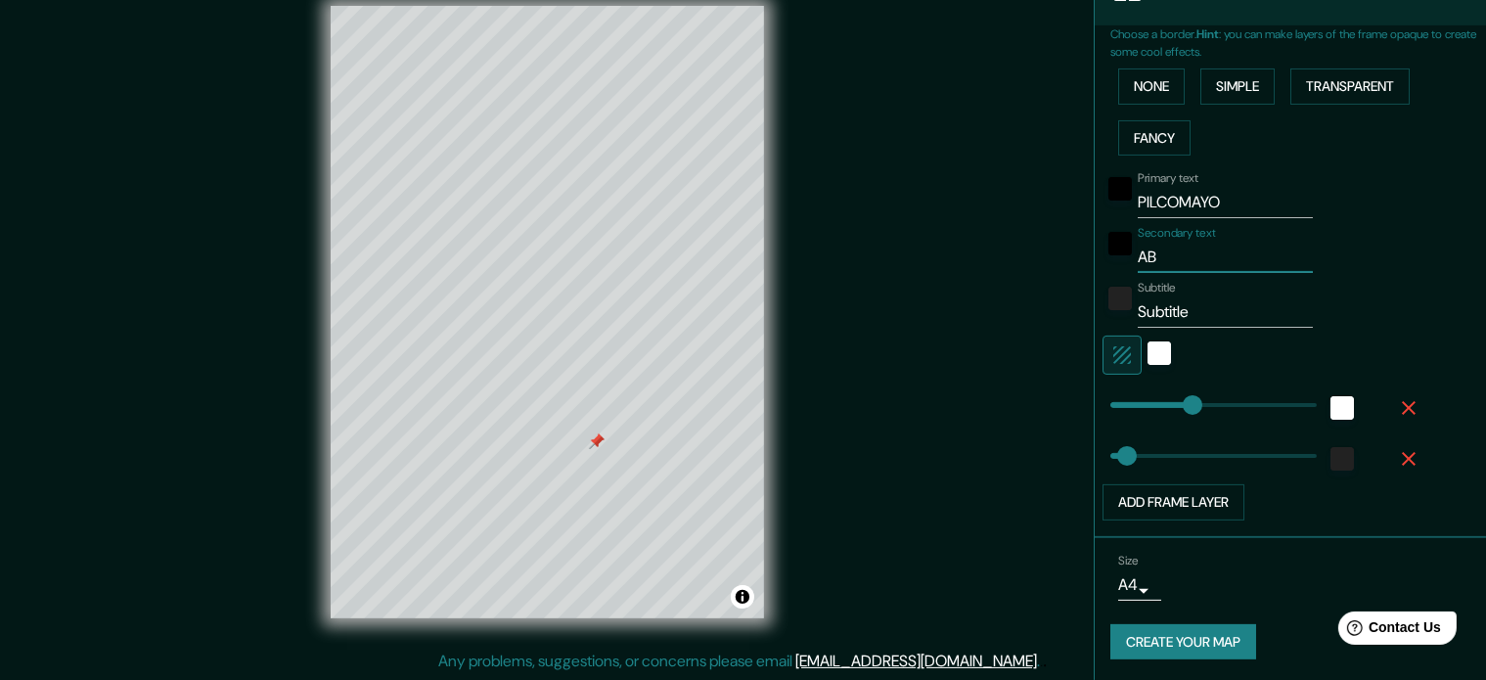
type input "A"
type input "177"
type input "35"
type input "A"
type input "177"
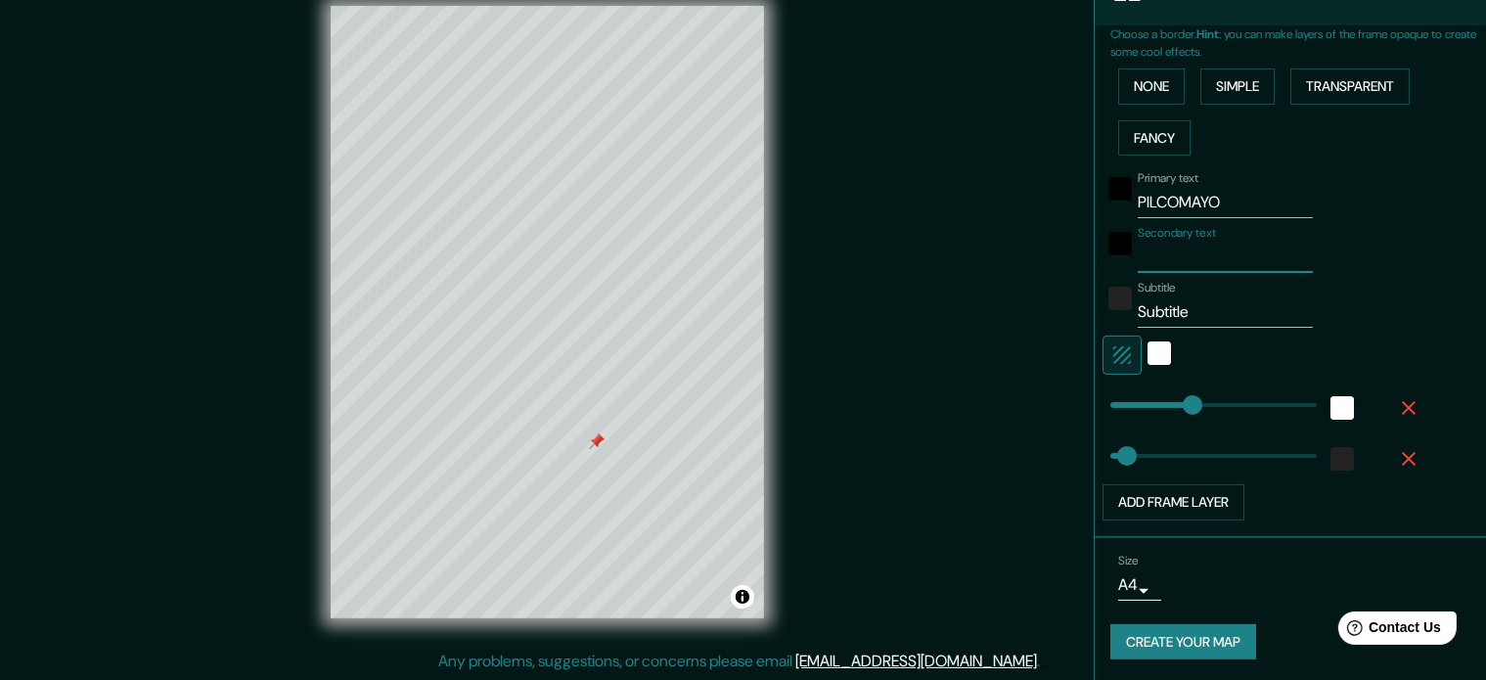
type input "35"
type input "ANA"
type input "177"
type input "35"
type input "ANAL"
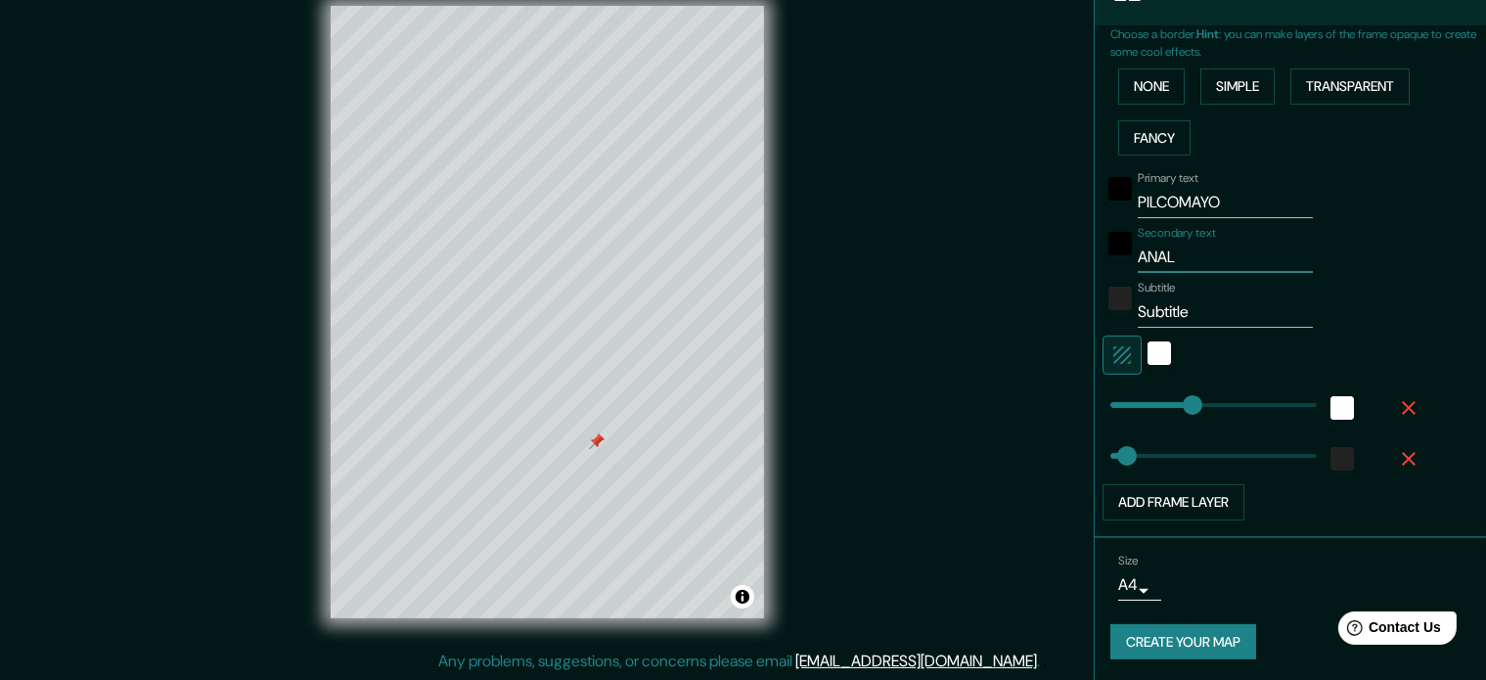
type input "177"
type input "35"
type input "ANALI"
type input "177"
type input "35"
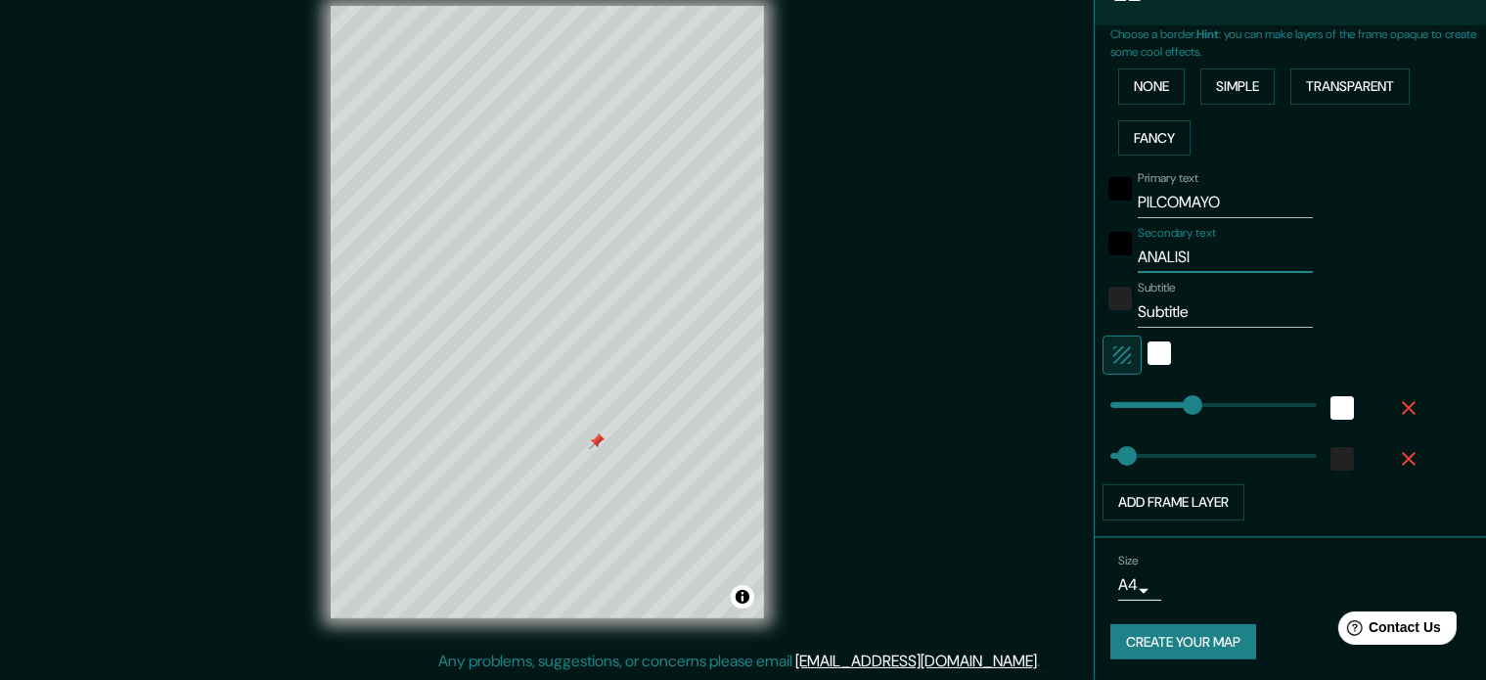
type input "ANALISIS"
type input "177"
type input "35"
click at [1150, 258] on input "ANALISIS" at bounding box center [1224, 257] width 175 height 31
type input "ANLISIS"
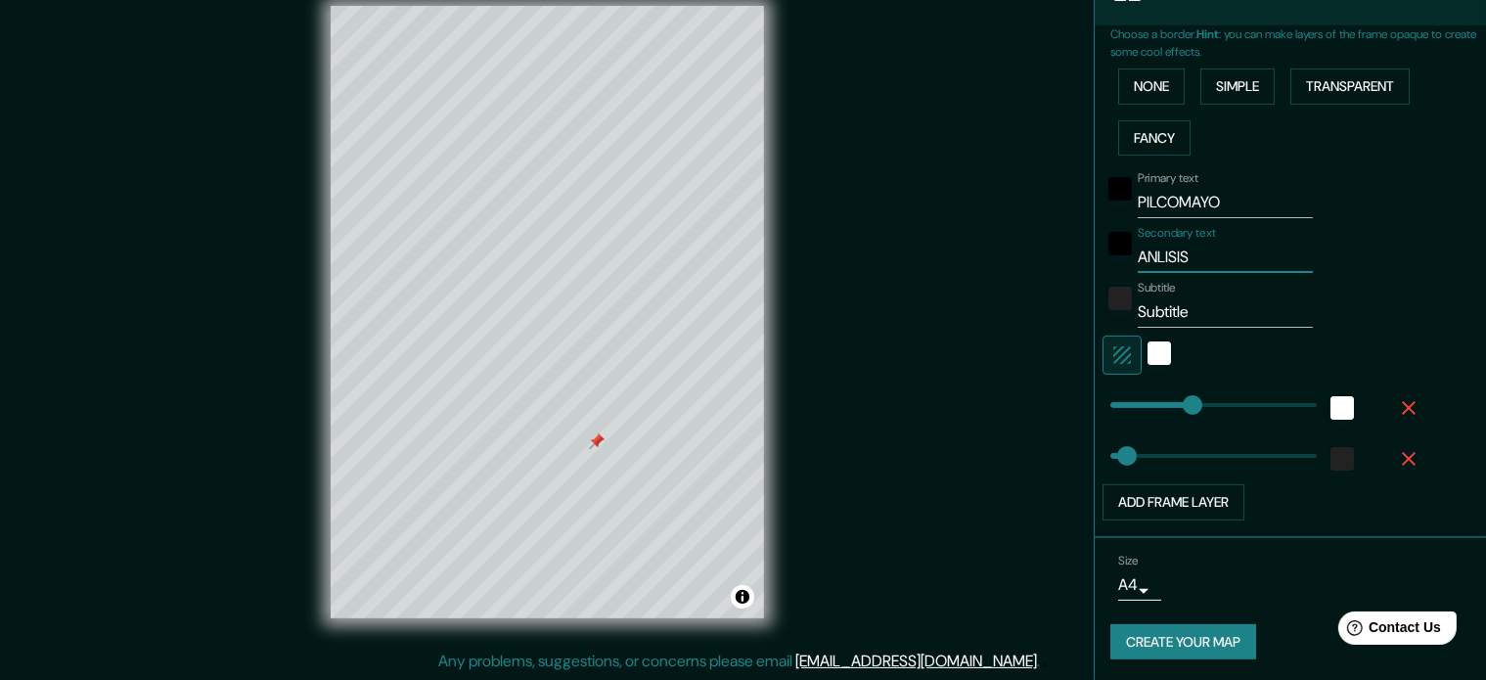
type input "177"
type input "35"
type input "ANÁLISIS"
type input "177"
type input "35"
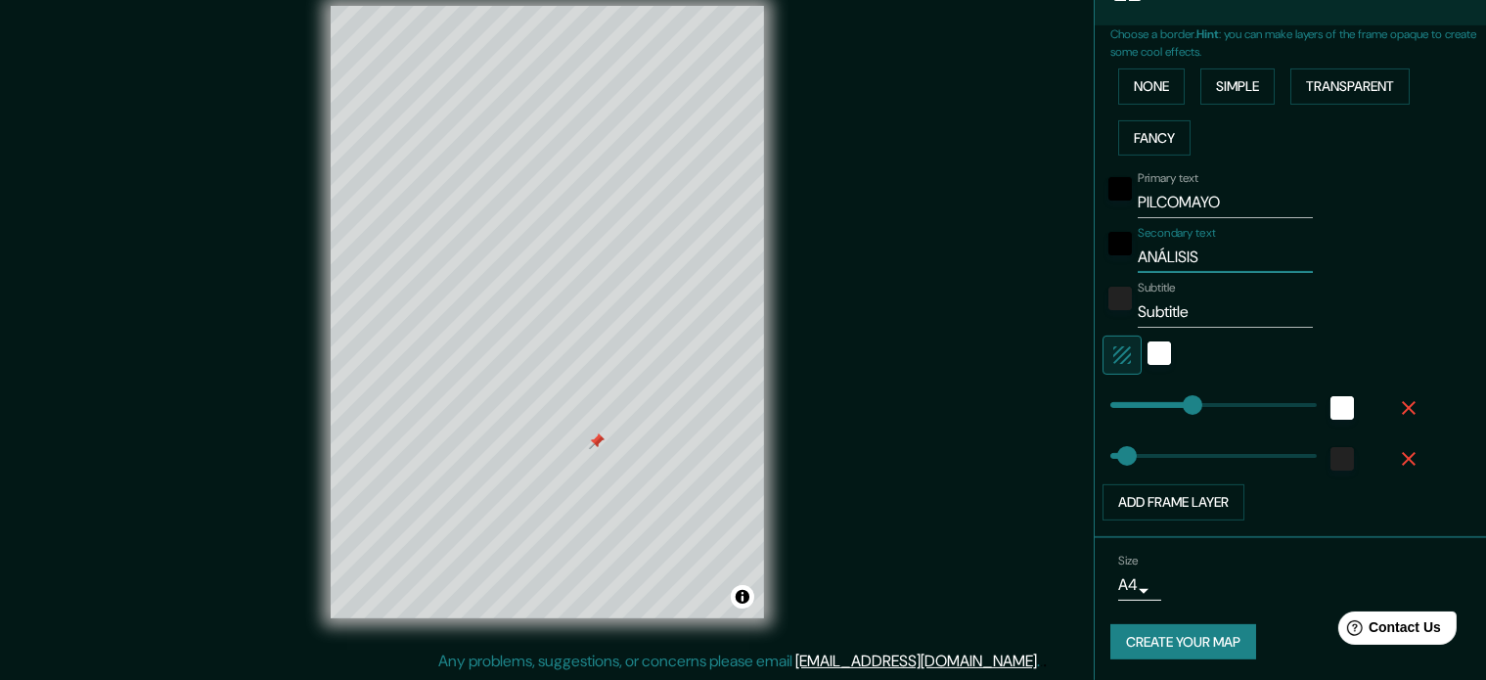
type input "ANÁLISIS"
click at [1179, 309] on input "Subtitle" at bounding box center [1224, 311] width 175 height 31
drag, startPoint x: 1179, startPoint y: 309, endPoint x: 1136, endPoint y: 315, distance: 43.4
click at [1137, 315] on input "Subtitle" at bounding box center [1224, 311] width 175 height 31
type input "TA"
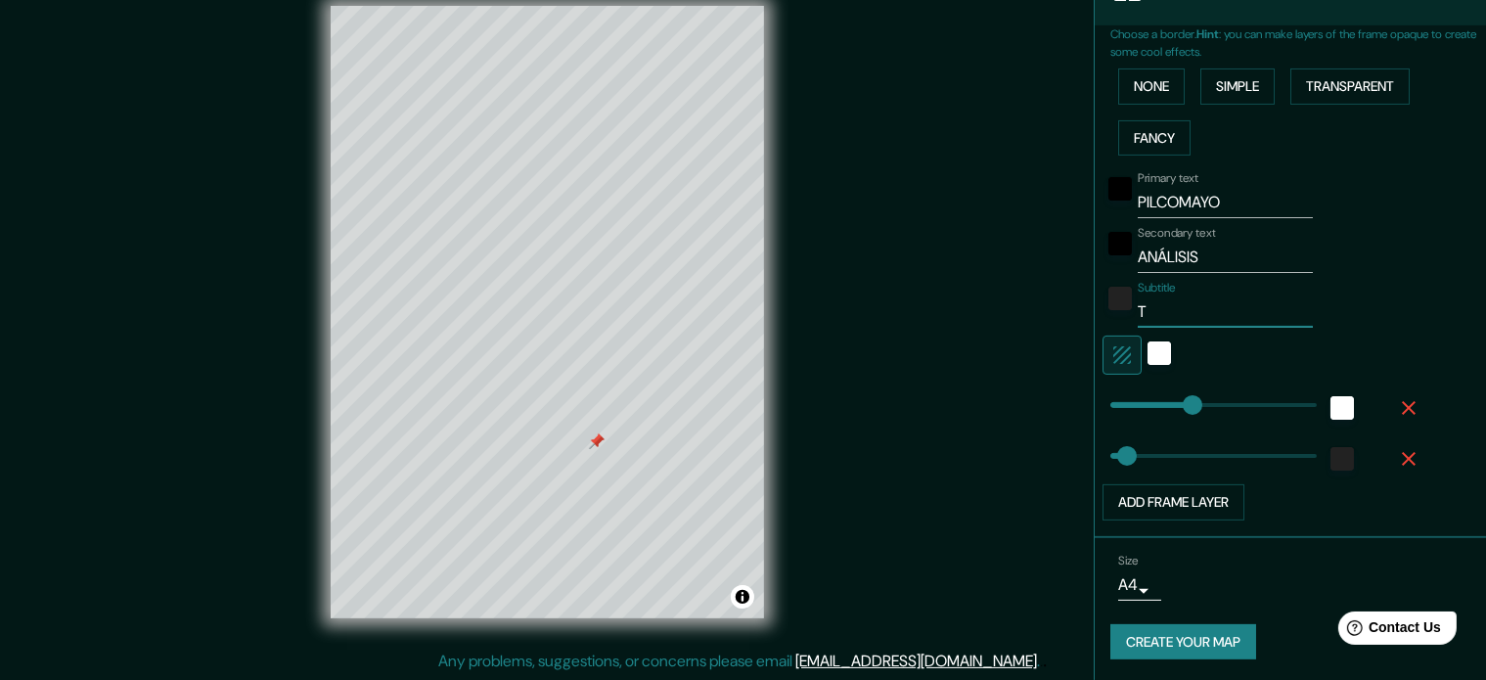
type input "177"
type input "35"
type input "TALLER DE"
type input "177"
type input "35"
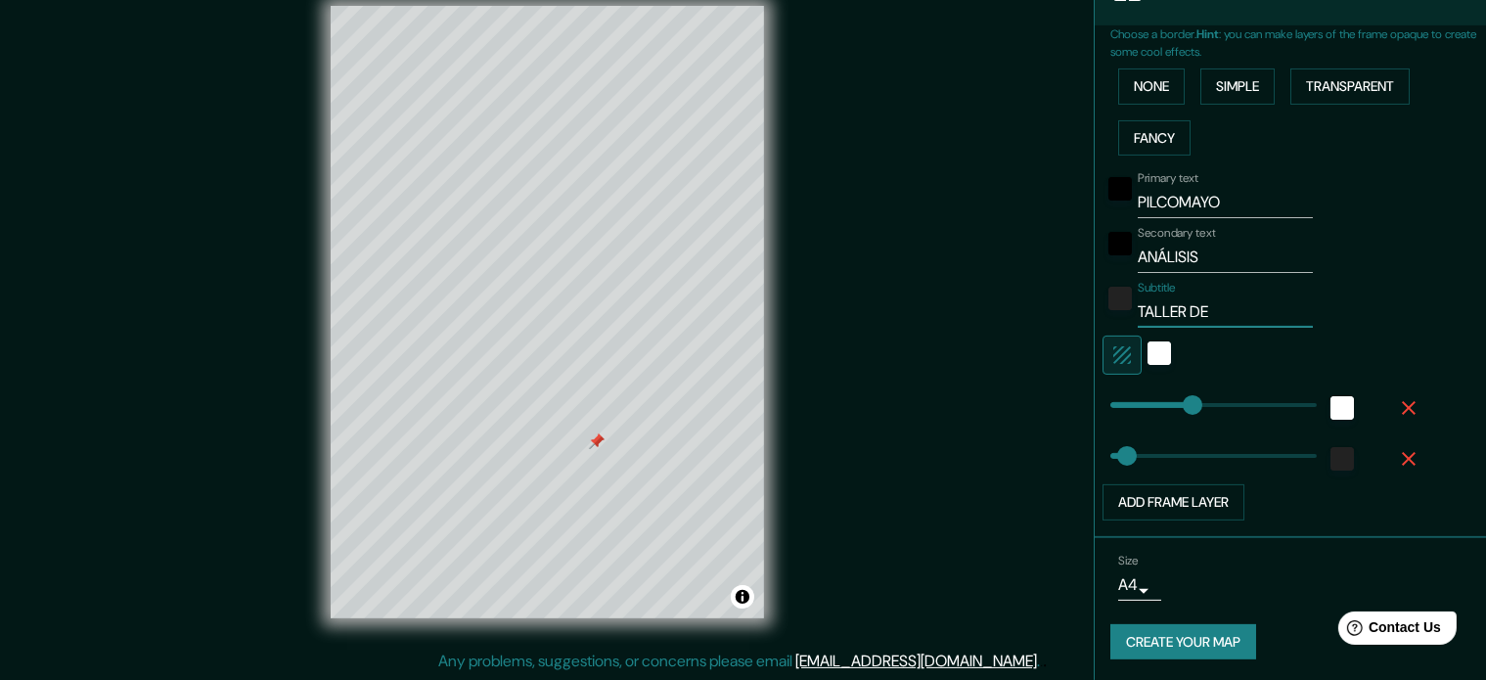
type input "TALLER DE"
type input "177"
type input "35"
type input "TALLER DE DI"
type input "177"
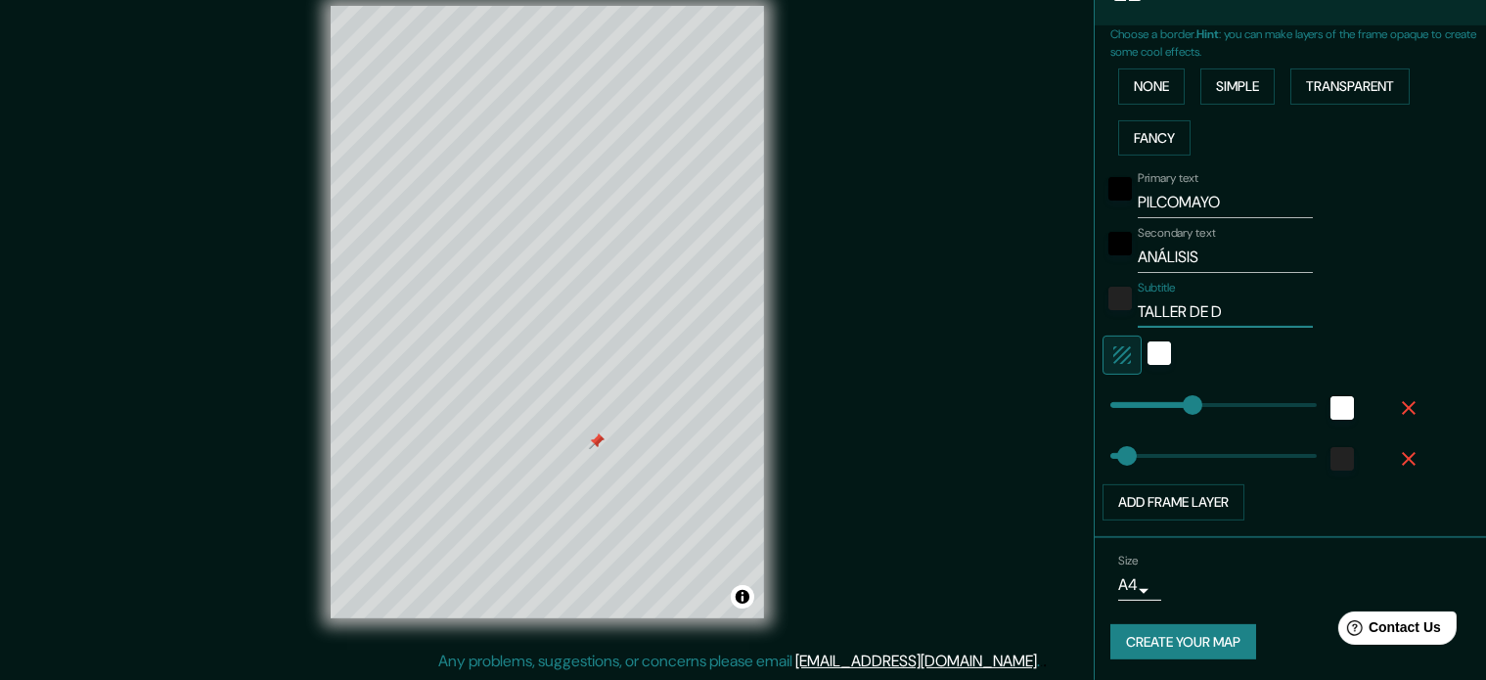
type input "35"
type input "TALLER DE DIS"
type input "177"
type input "35"
type input "TALLER DE DISEÑ"
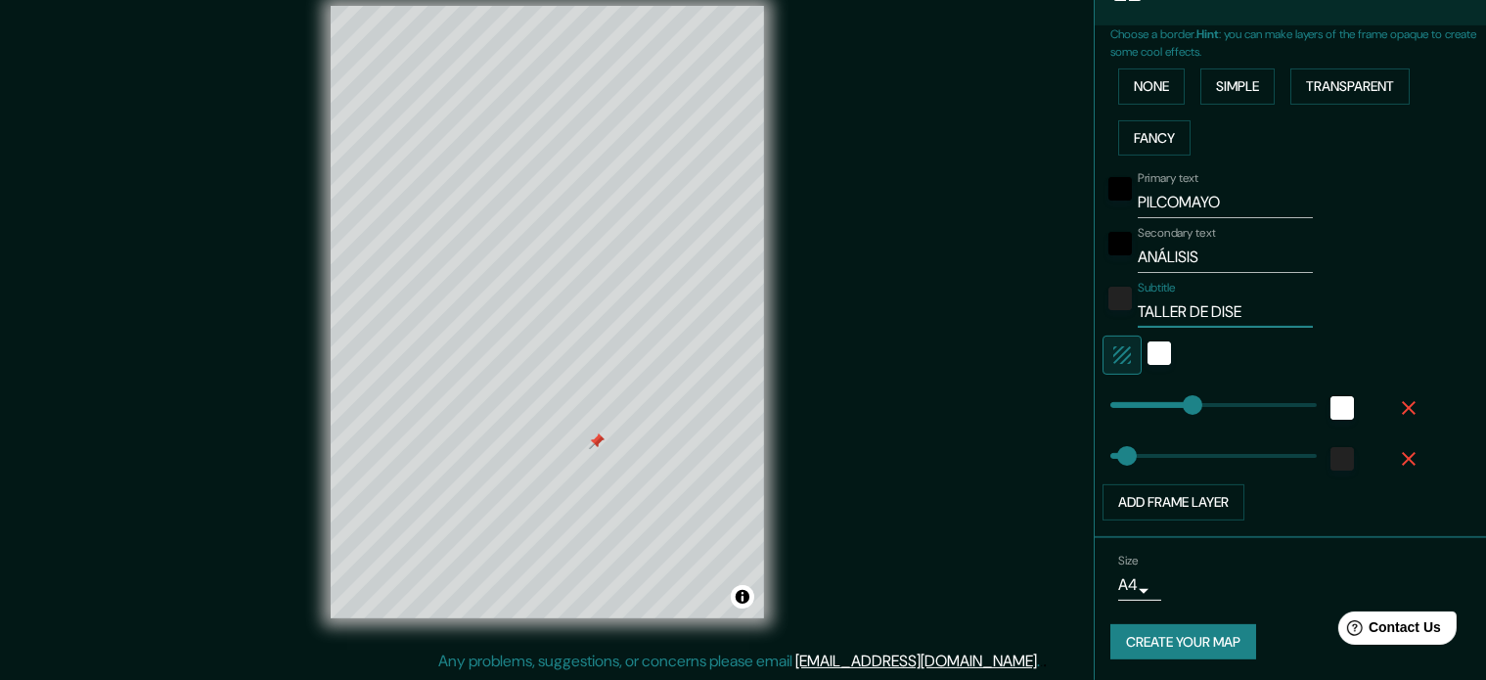
type input "177"
type input "35"
type input "TALLER DE DISEÑO"
type input "177"
type input "35"
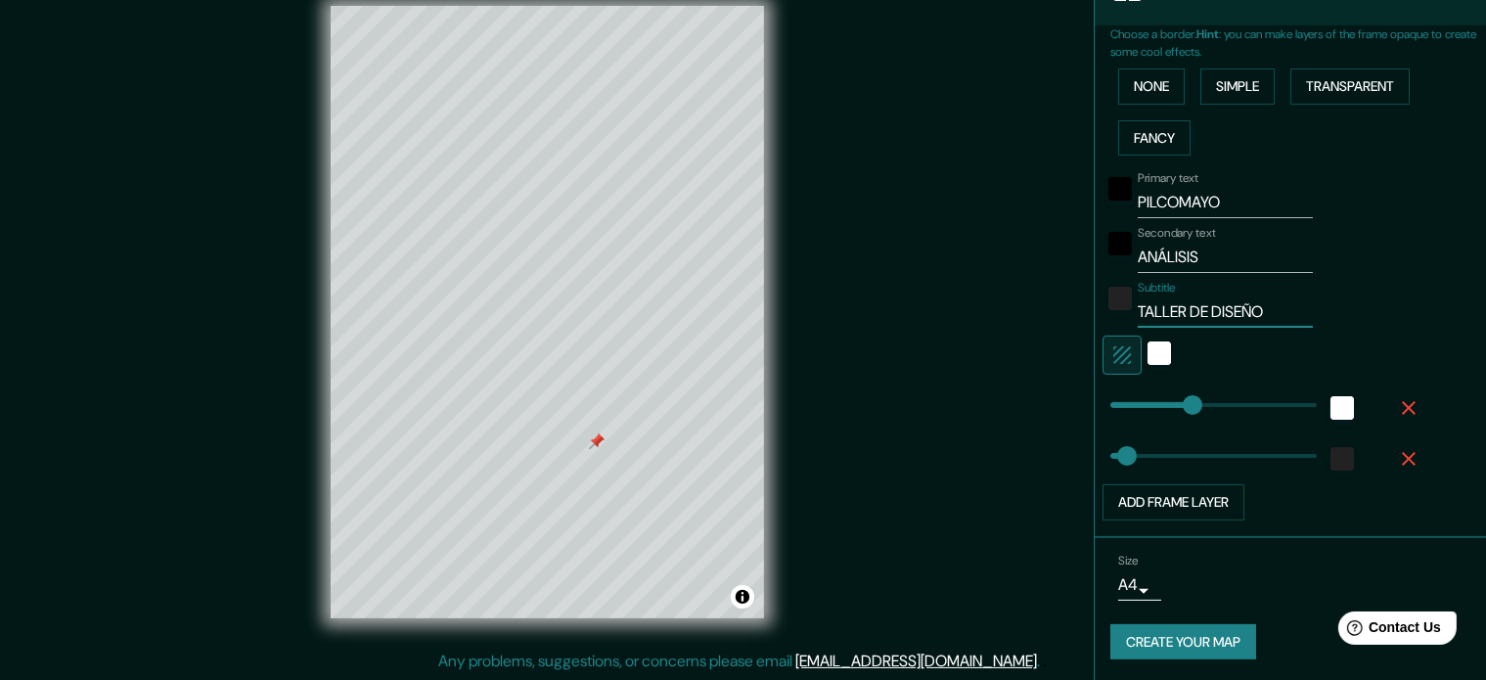
type input "TALLER DE DISEÑO"
type input "177"
type input "35"
type input "TALLER DE DISEÑO UR"
type input "177"
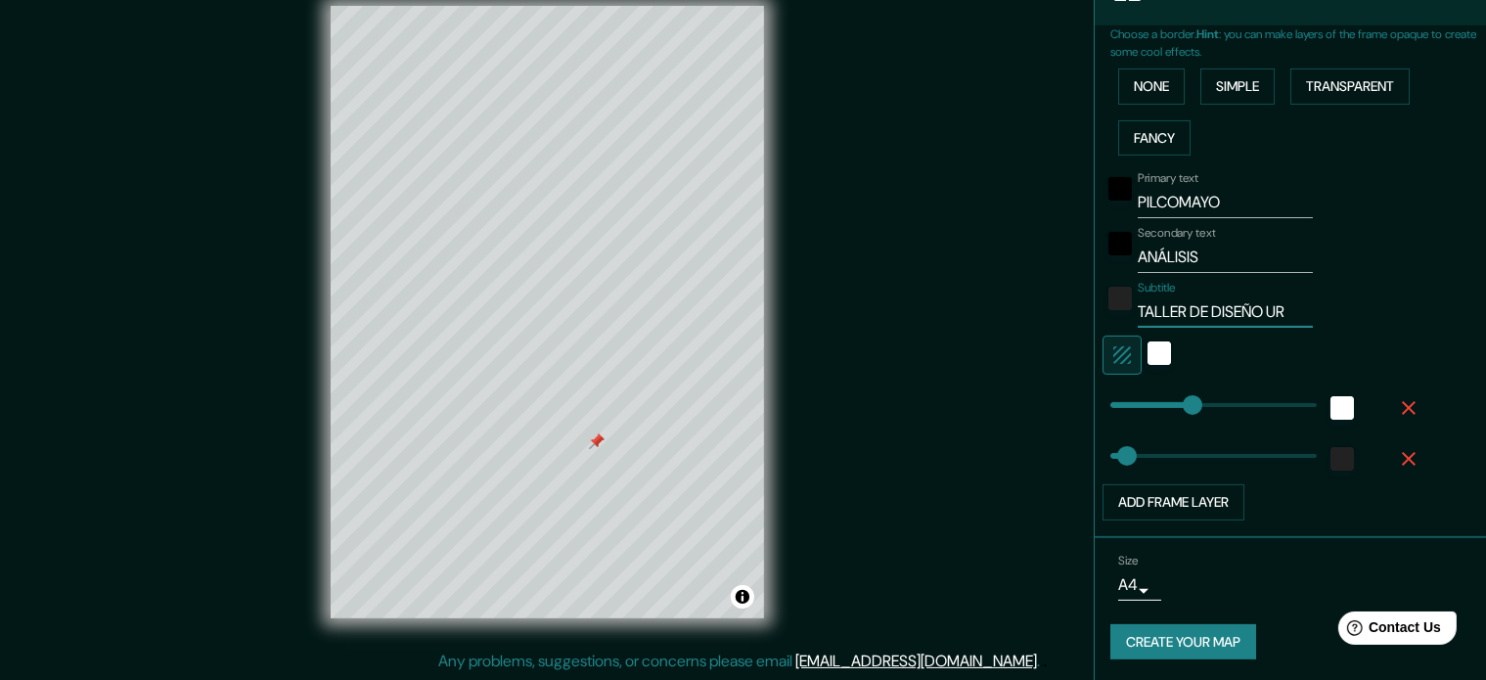
type input "35"
type input "TALLER DE DISEÑO URB"
type input "177"
type input "35"
type input "TALLER DE DISEÑO URBAN"
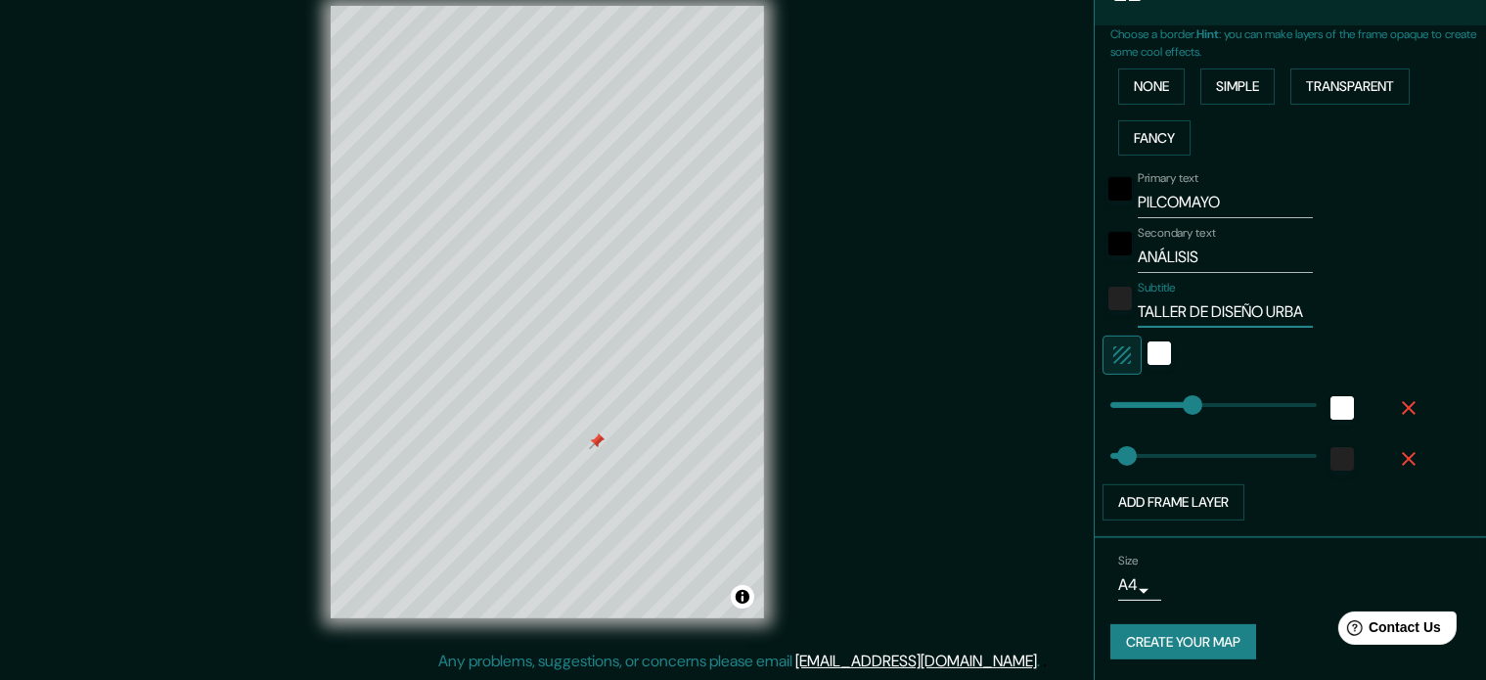
type input "177"
type input "35"
type input "TALLER DE DISEÑO URBANO"
type input "177"
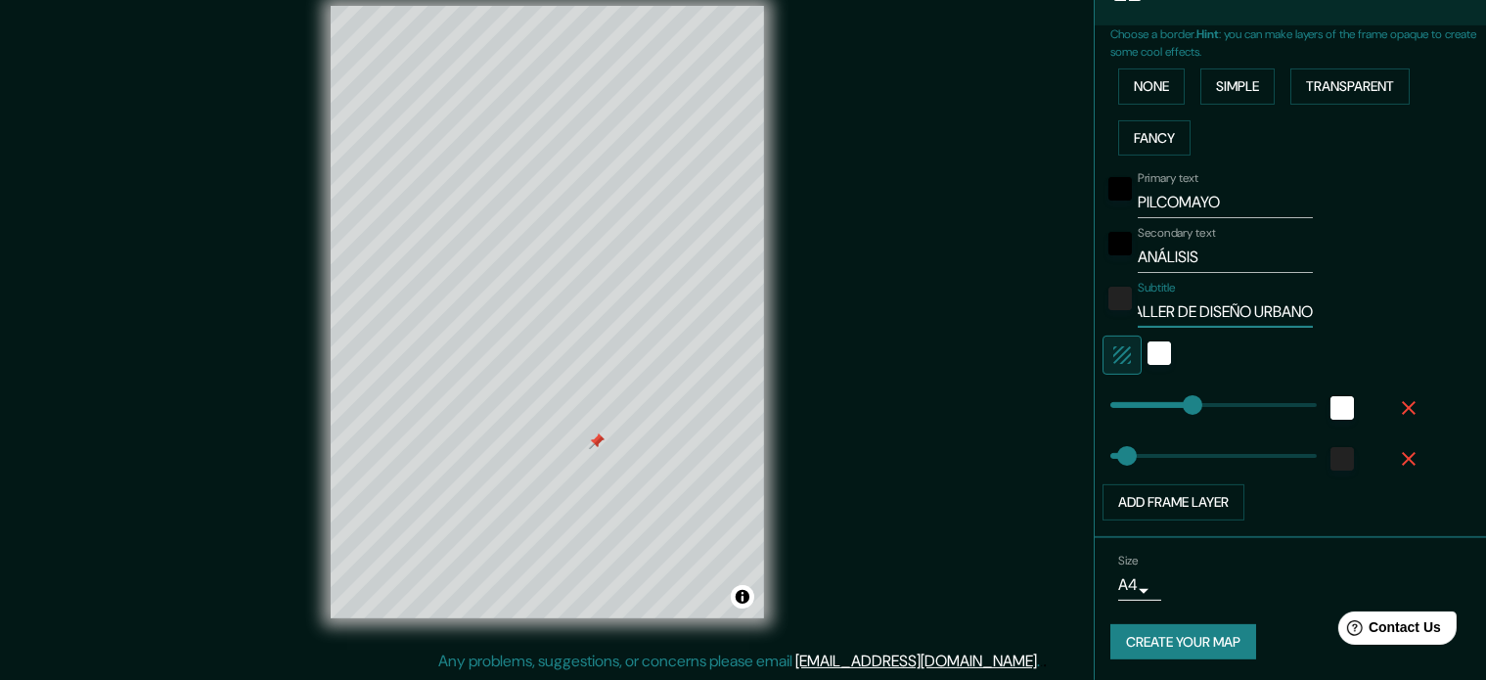
type input "35"
type input "TALLER DE DISEÑO URBANO"
click at [1467, 285] on div "Primary text PILCOMAYO Secondary text ANÁLISIS Subtitle TALLER DE DISEÑO URBANO…" at bounding box center [1298, 341] width 376 height 357
click at [1133, 586] on body "Mappin Location [GEOGRAPHIC_DATA], [GEOGRAPHIC_DATA], [GEOGRAPHIC_DATA] Pins St…" at bounding box center [743, 315] width 1486 height 680
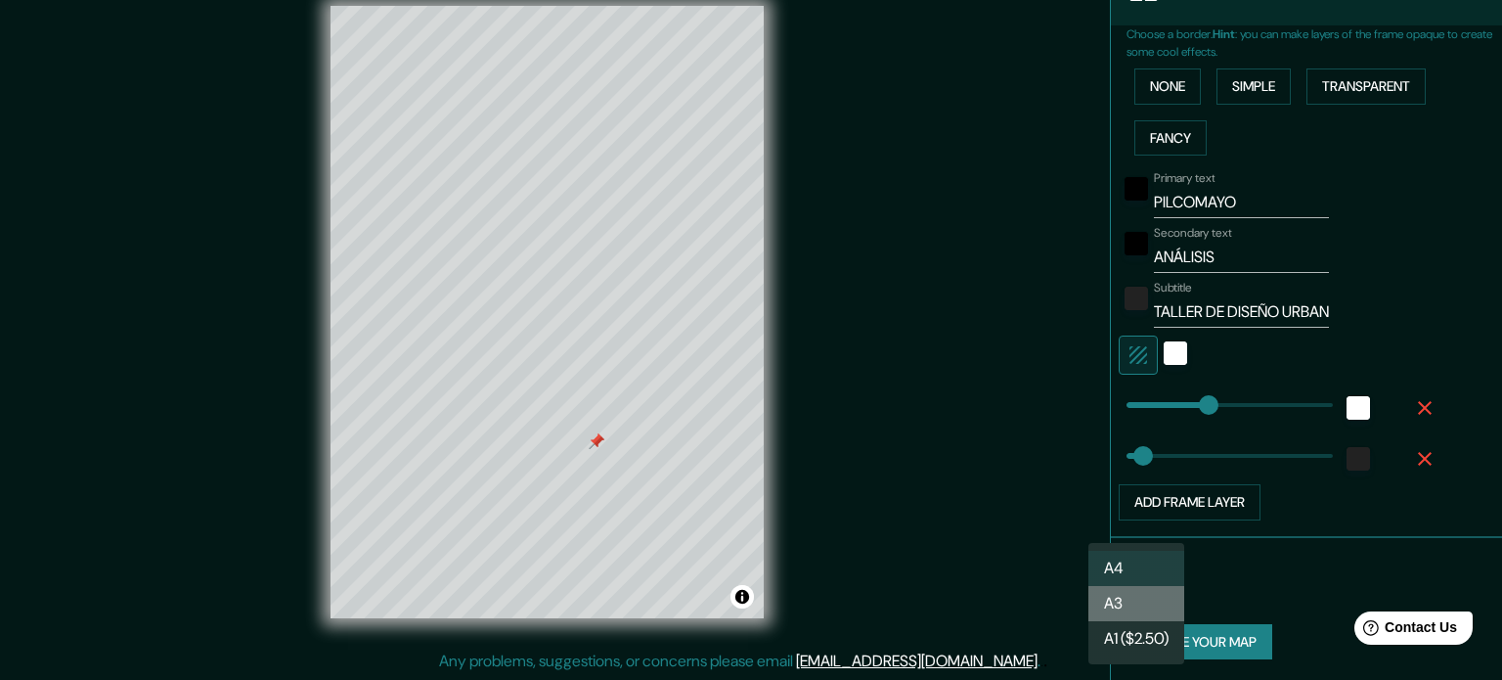
click at [1137, 604] on li "A3" at bounding box center [1137, 603] width 96 height 35
type input "a4"
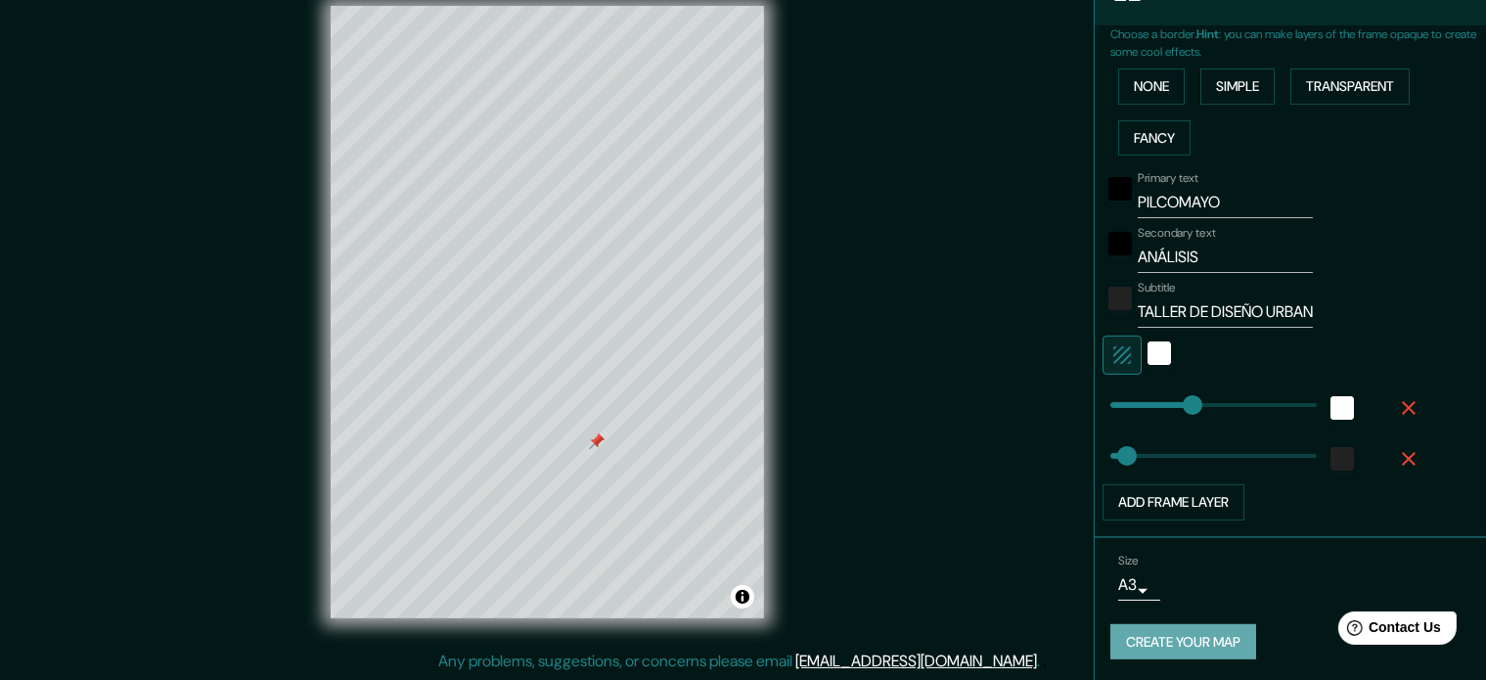
click at [1181, 646] on button "Create your map" at bounding box center [1183, 642] width 146 height 36
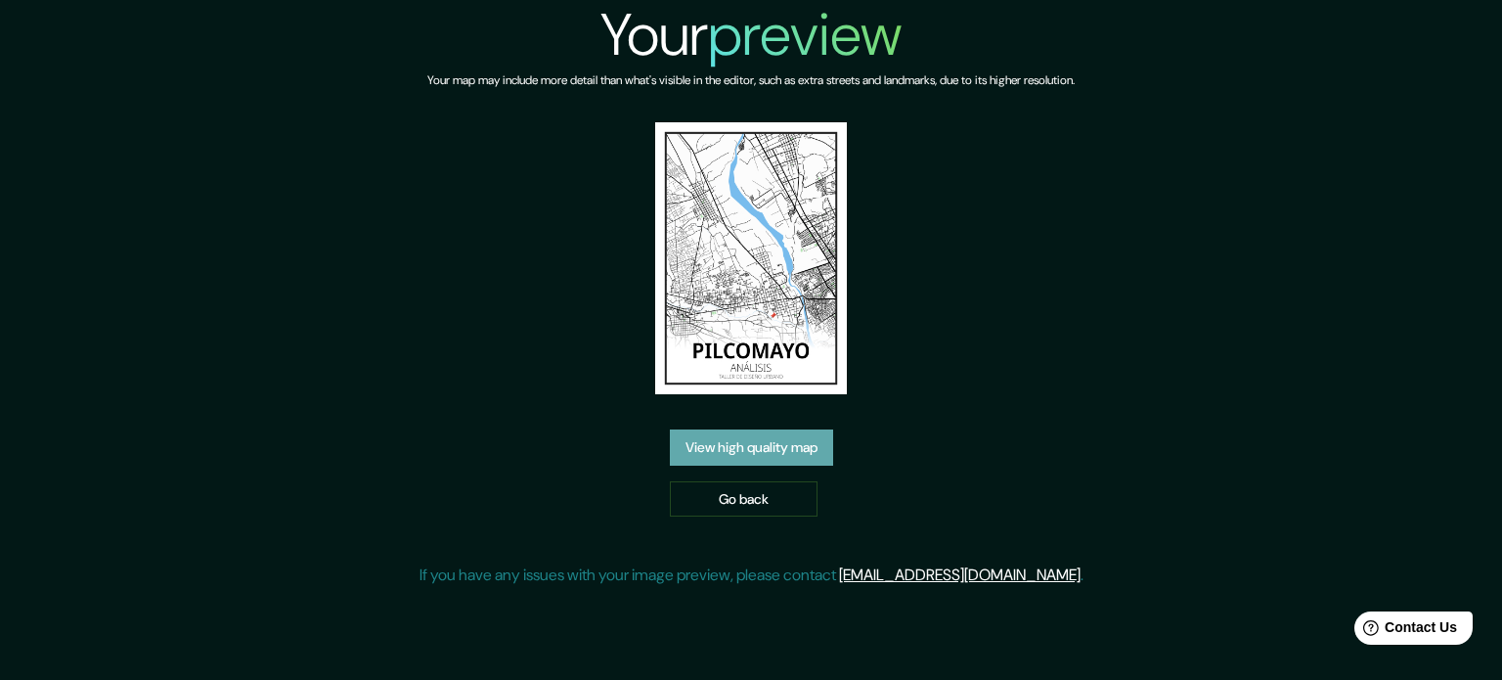
click at [743, 449] on link "View high quality map" at bounding box center [751, 447] width 163 height 36
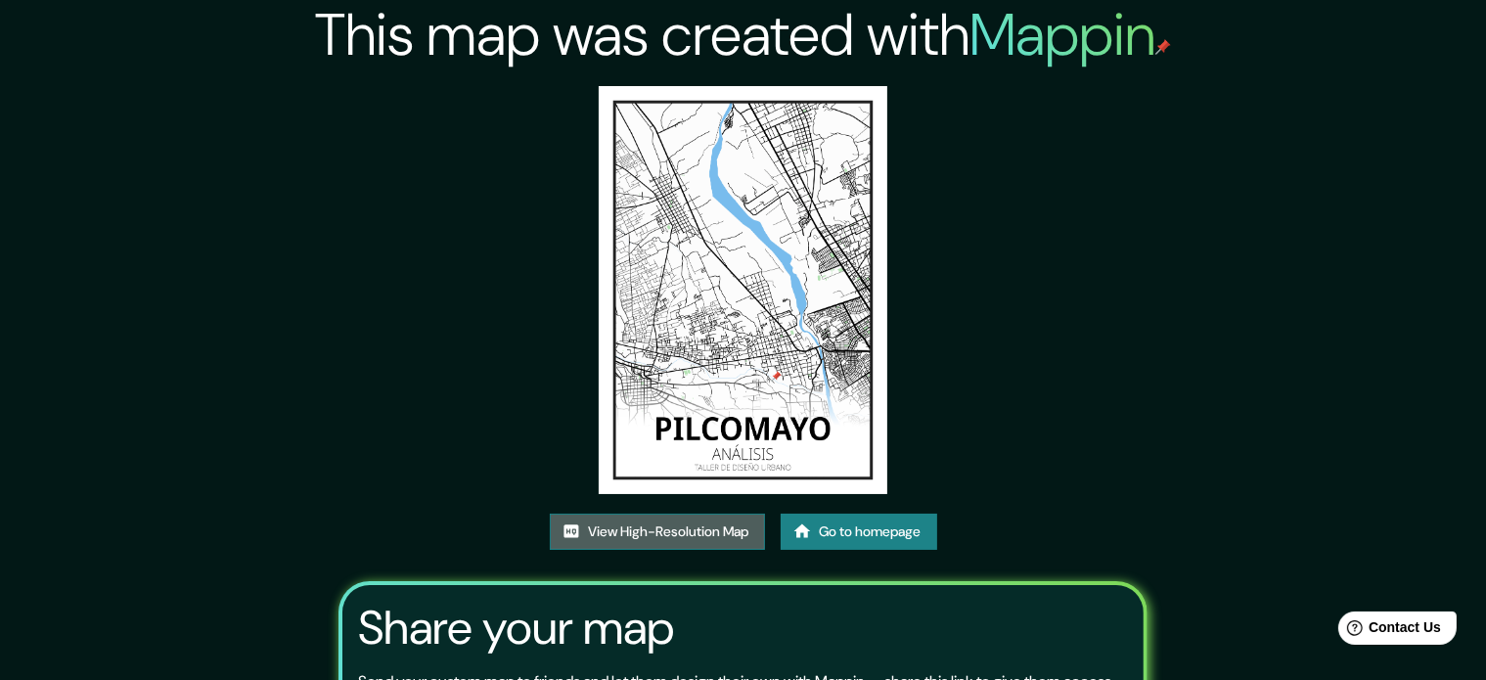
click at [618, 527] on link "View High-Resolution Map" at bounding box center [657, 531] width 215 height 36
